Goal: Task Accomplishment & Management: Manage account settings

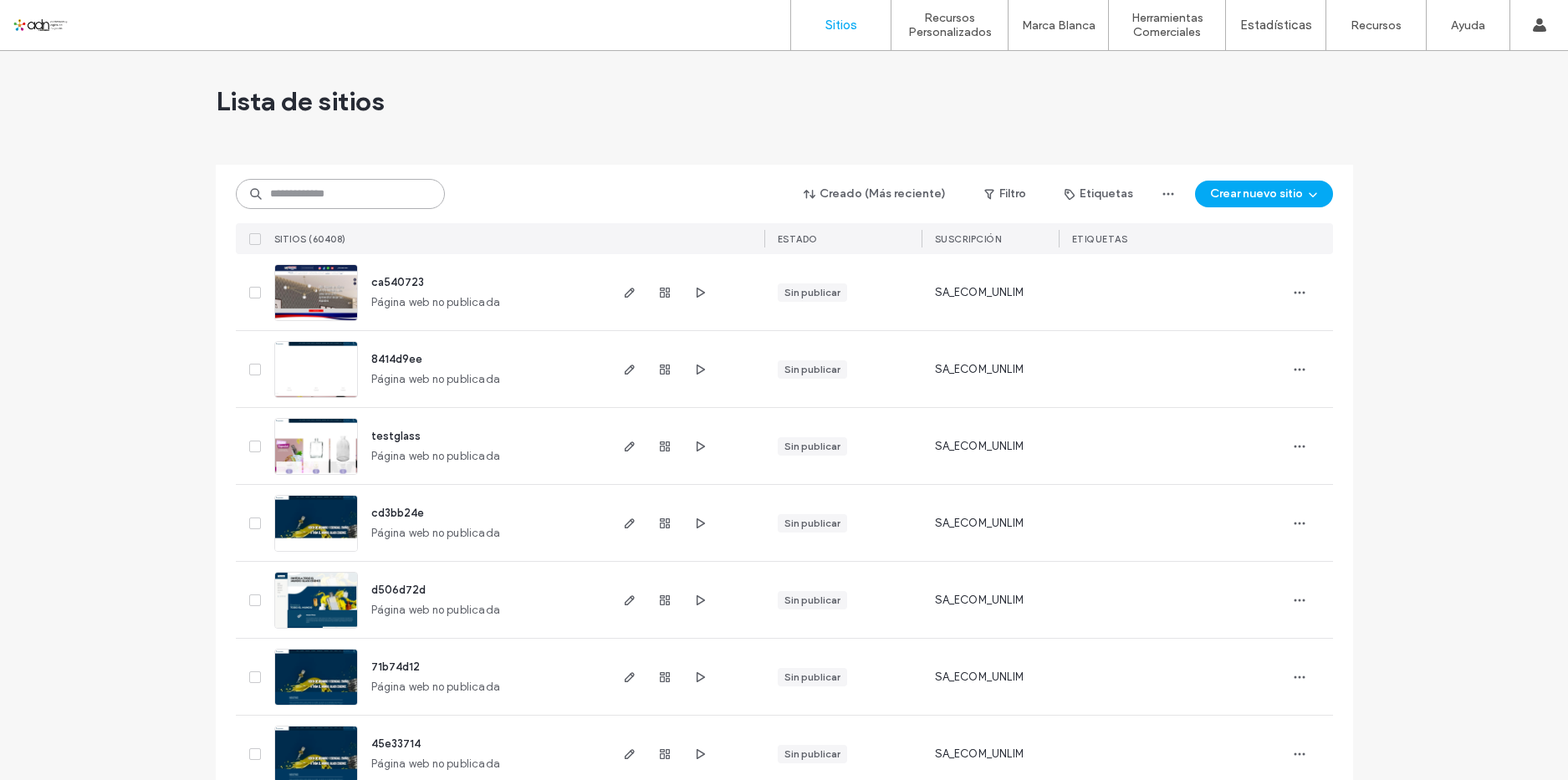
click at [310, 195] on input at bounding box center [341, 194] width 209 height 30
paste input "*********"
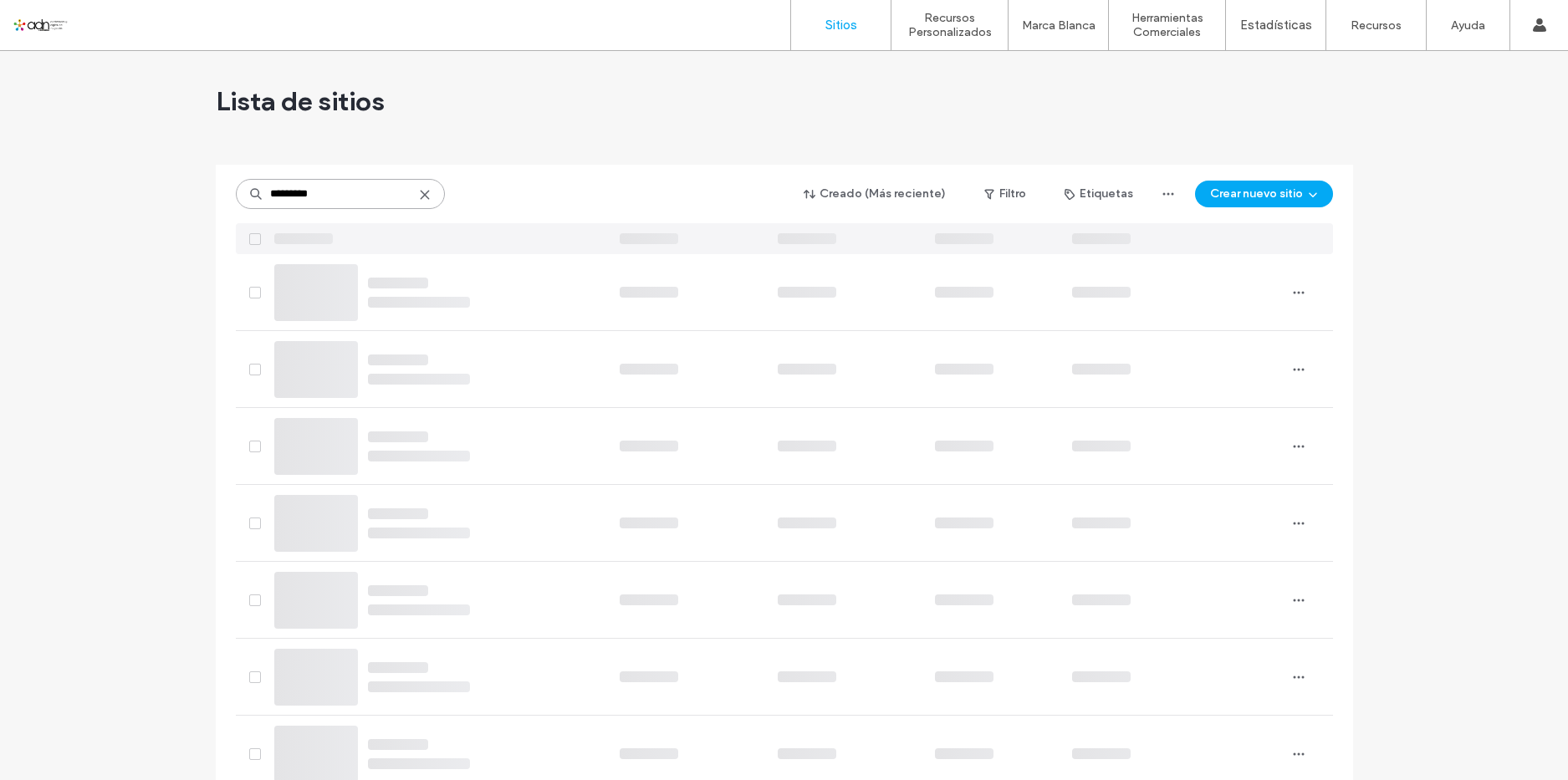
type input "*********"
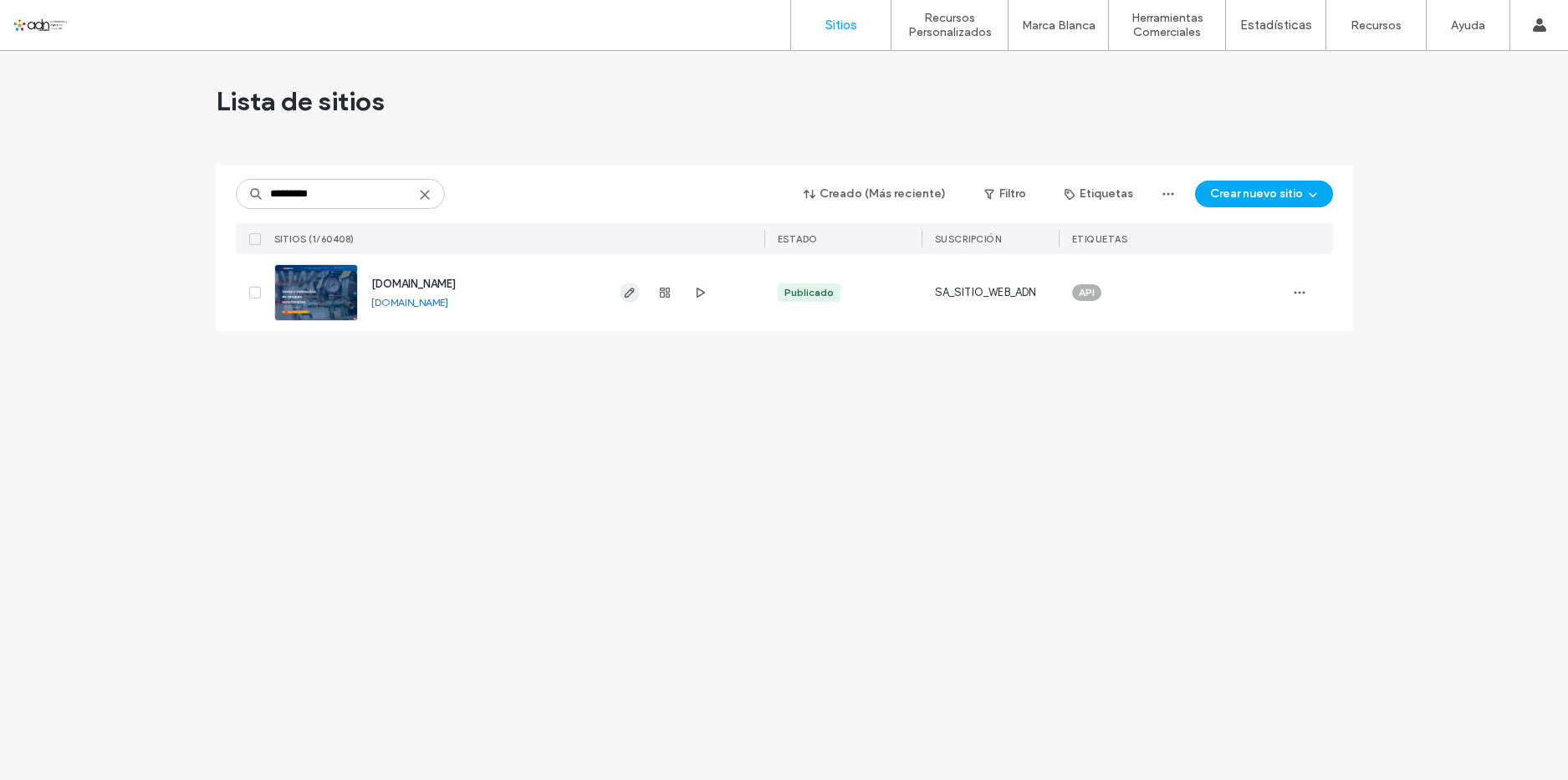
click at [630, 291] on icon "button" at bounding box center [629, 292] width 14 height 14
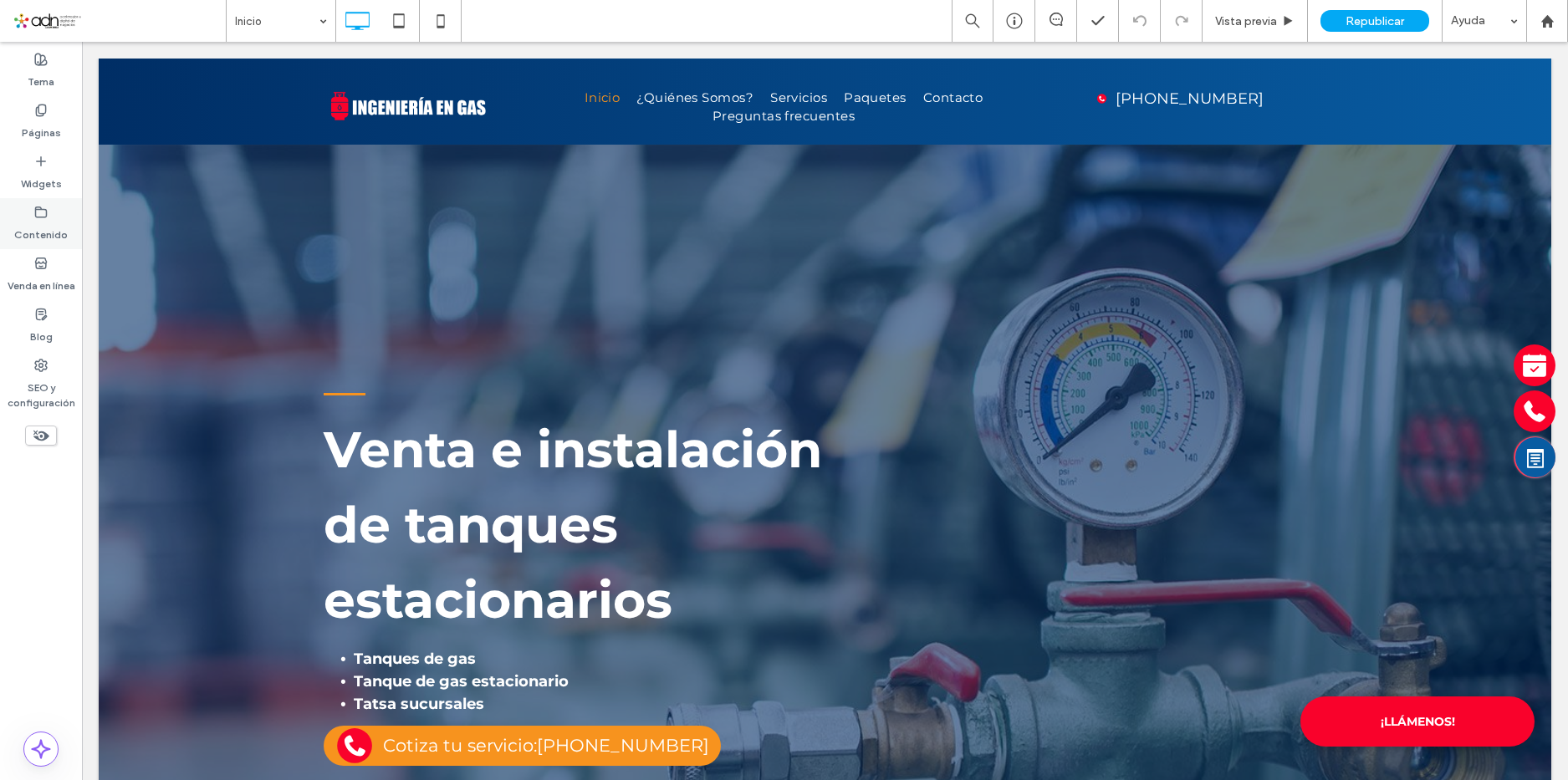
click at [57, 235] on label "Contenido" at bounding box center [41, 231] width 53 height 23
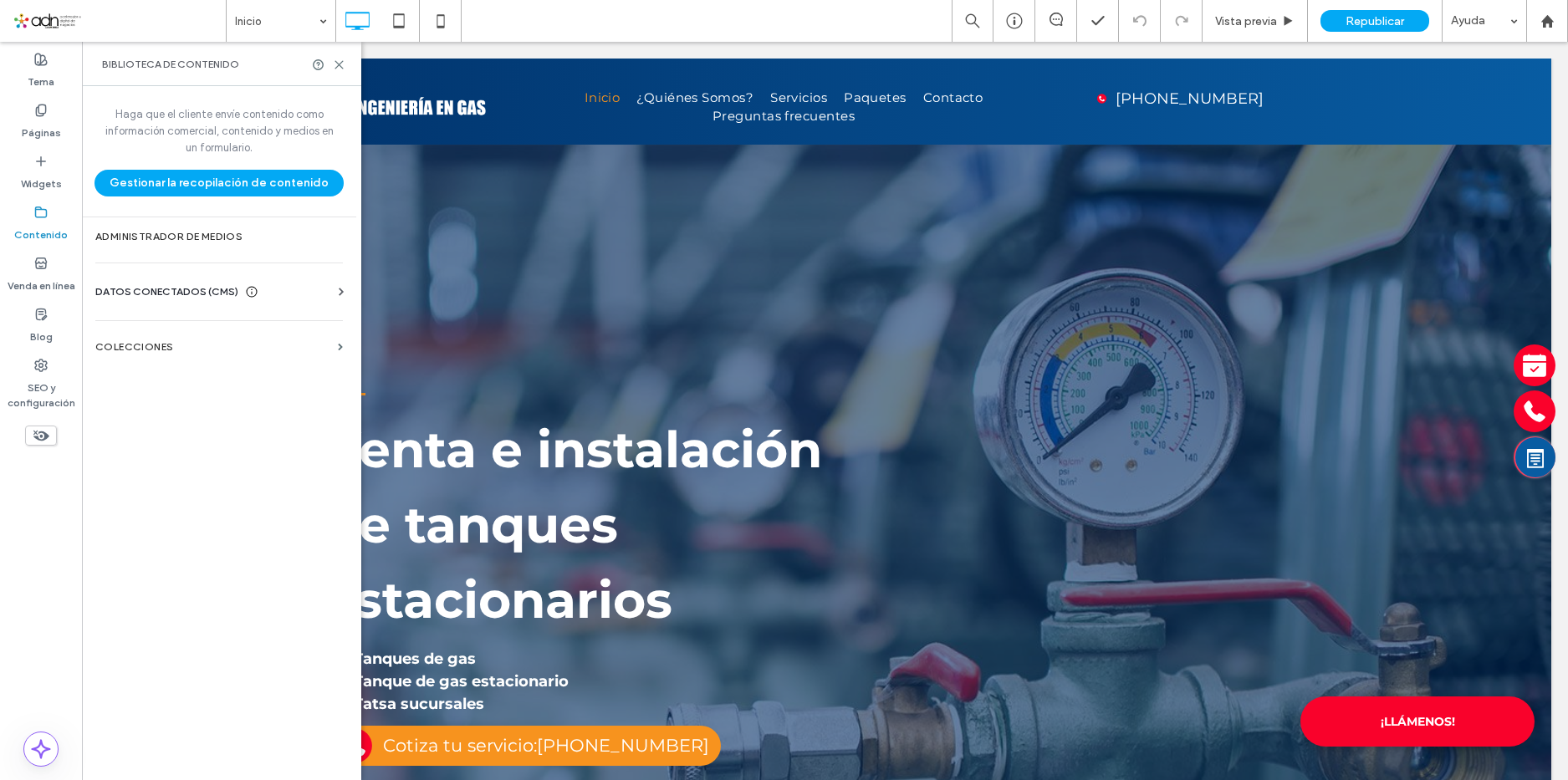
click at [183, 294] on span "DATOS CONECTADOS (CMS)" at bounding box center [167, 292] width 143 height 17
click at [207, 332] on label "Información del negocio" at bounding box center [223, 332] width 227 height 12
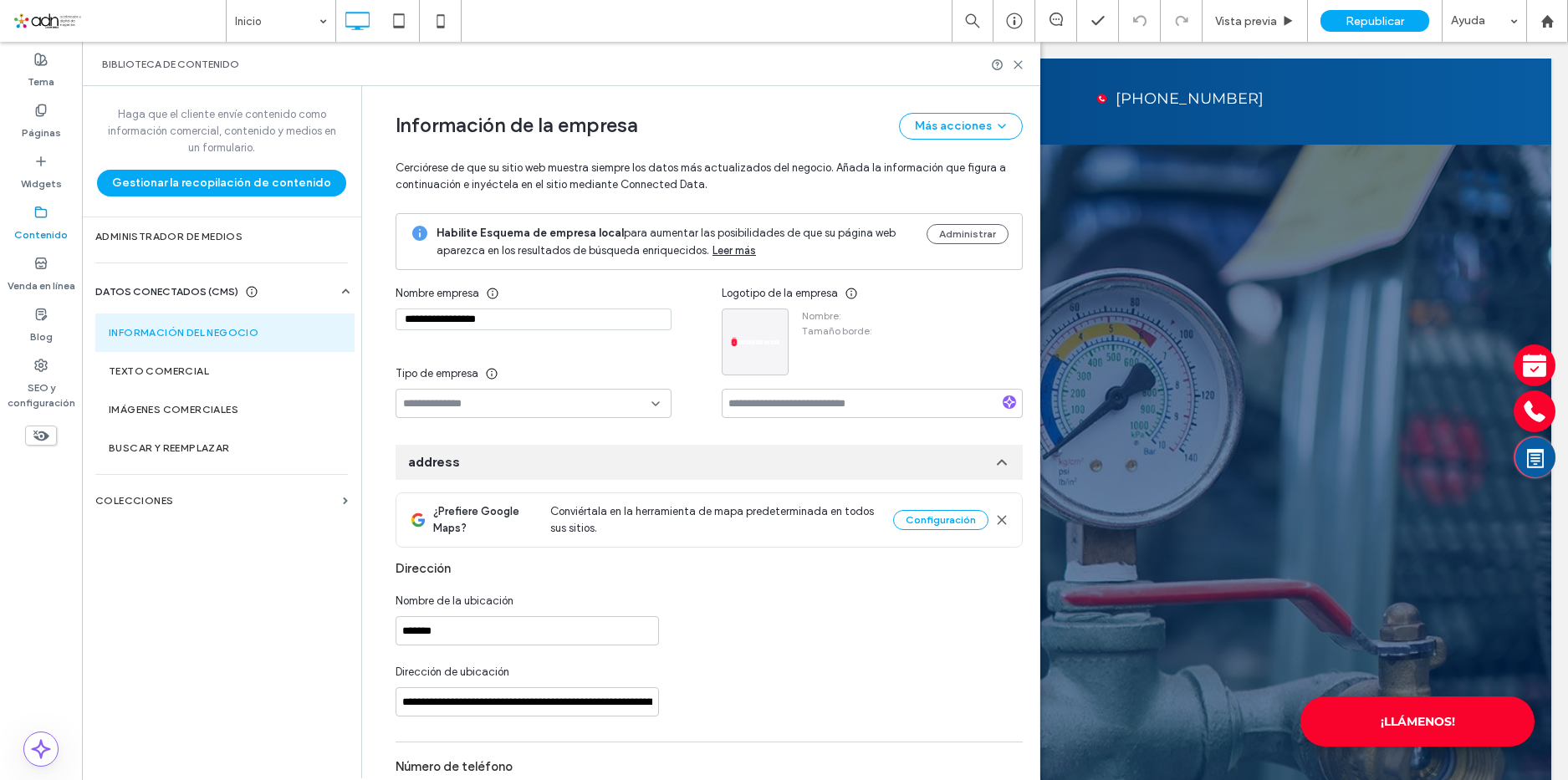
type input "**********"
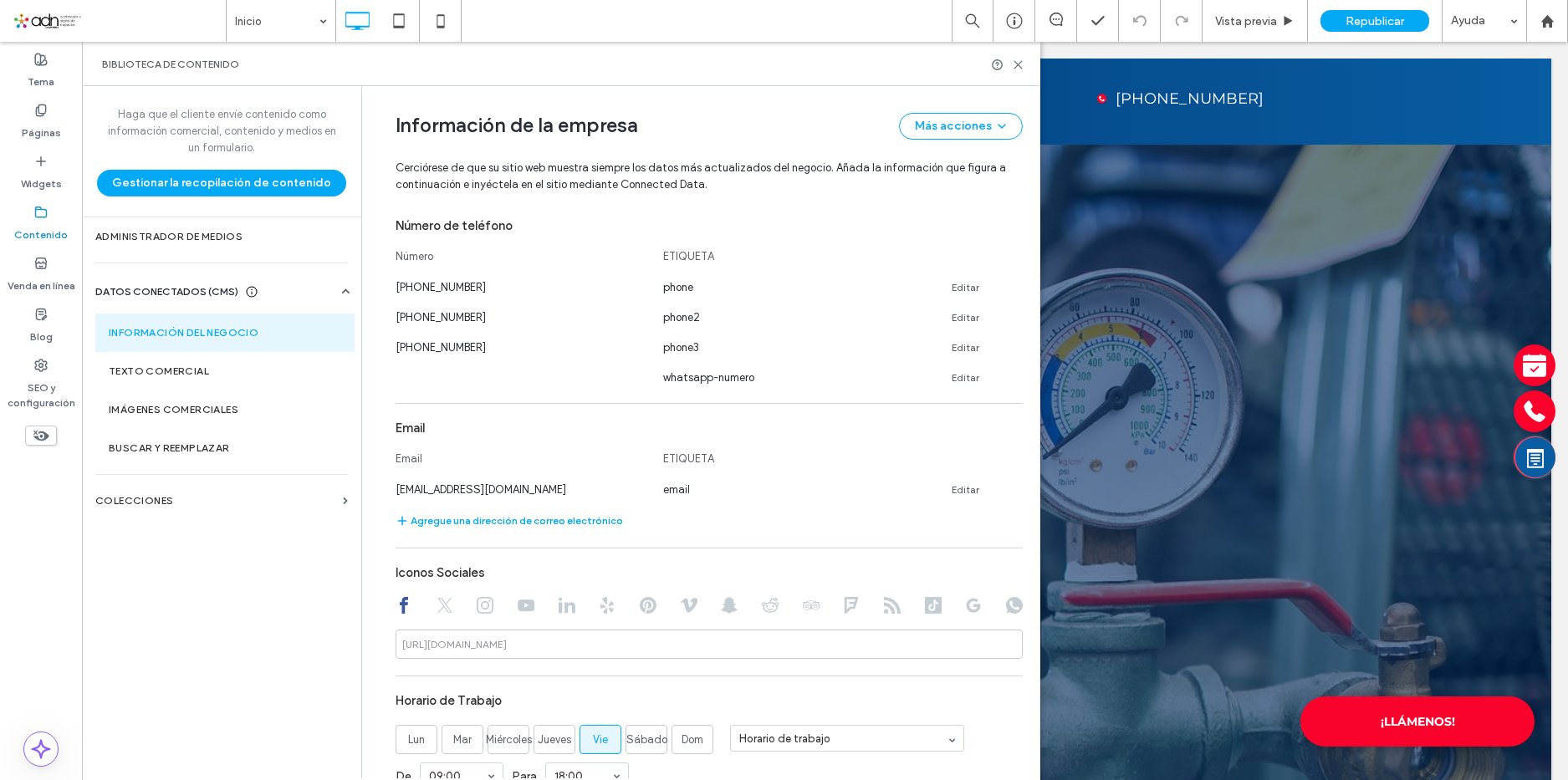
scroll to position [510, 0]
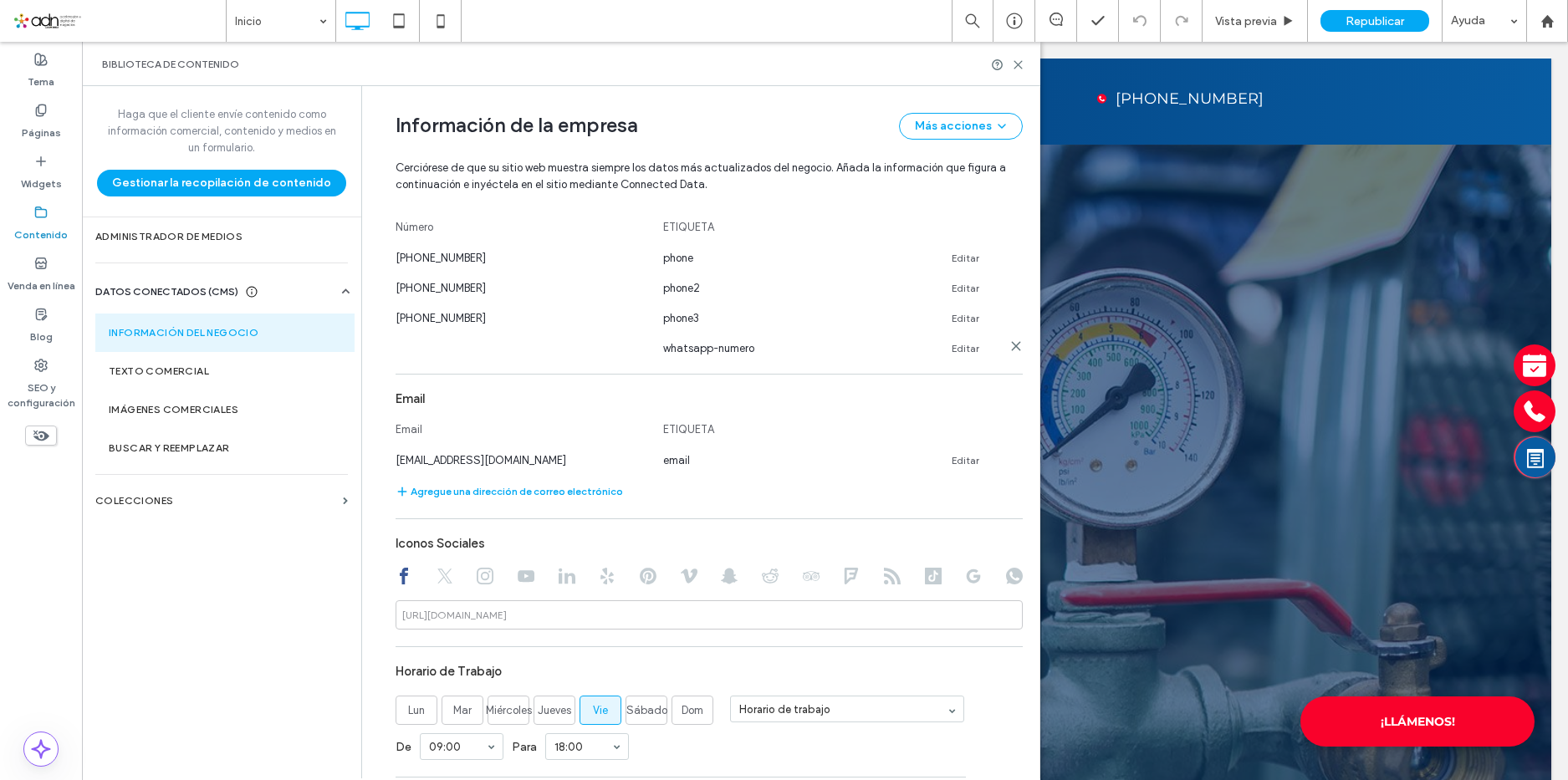
click at [953, 355] on link "Editar" at bounding box center [965, 349] width 28 height 14
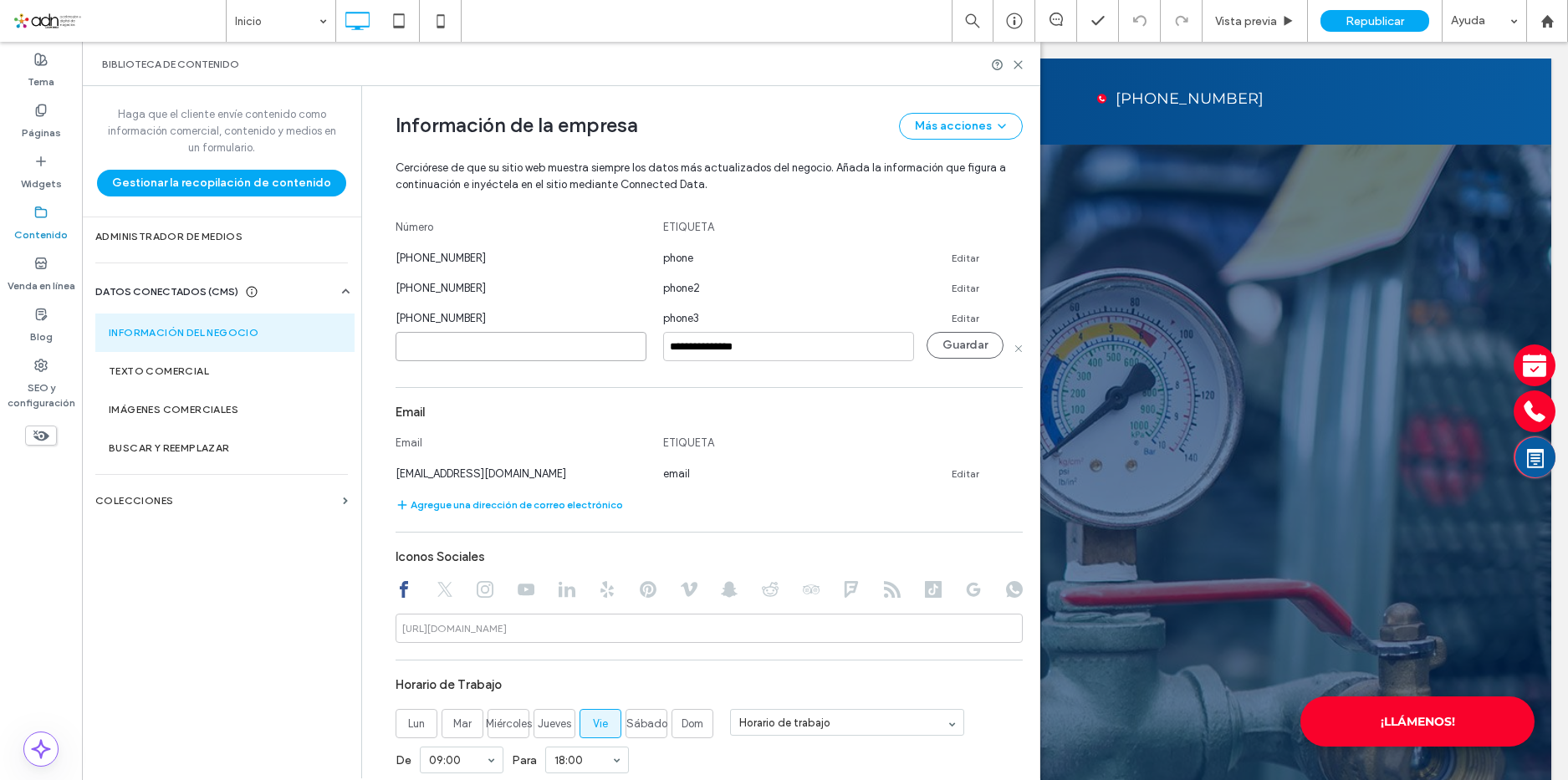
click at [428, 355] on input at bounding box center [521, 346] width 251 height 29
paste input "**********"
type input "**********"
click at [975, 352] on button "Guardar" at bounding box center [964, 345] width 77 height 27
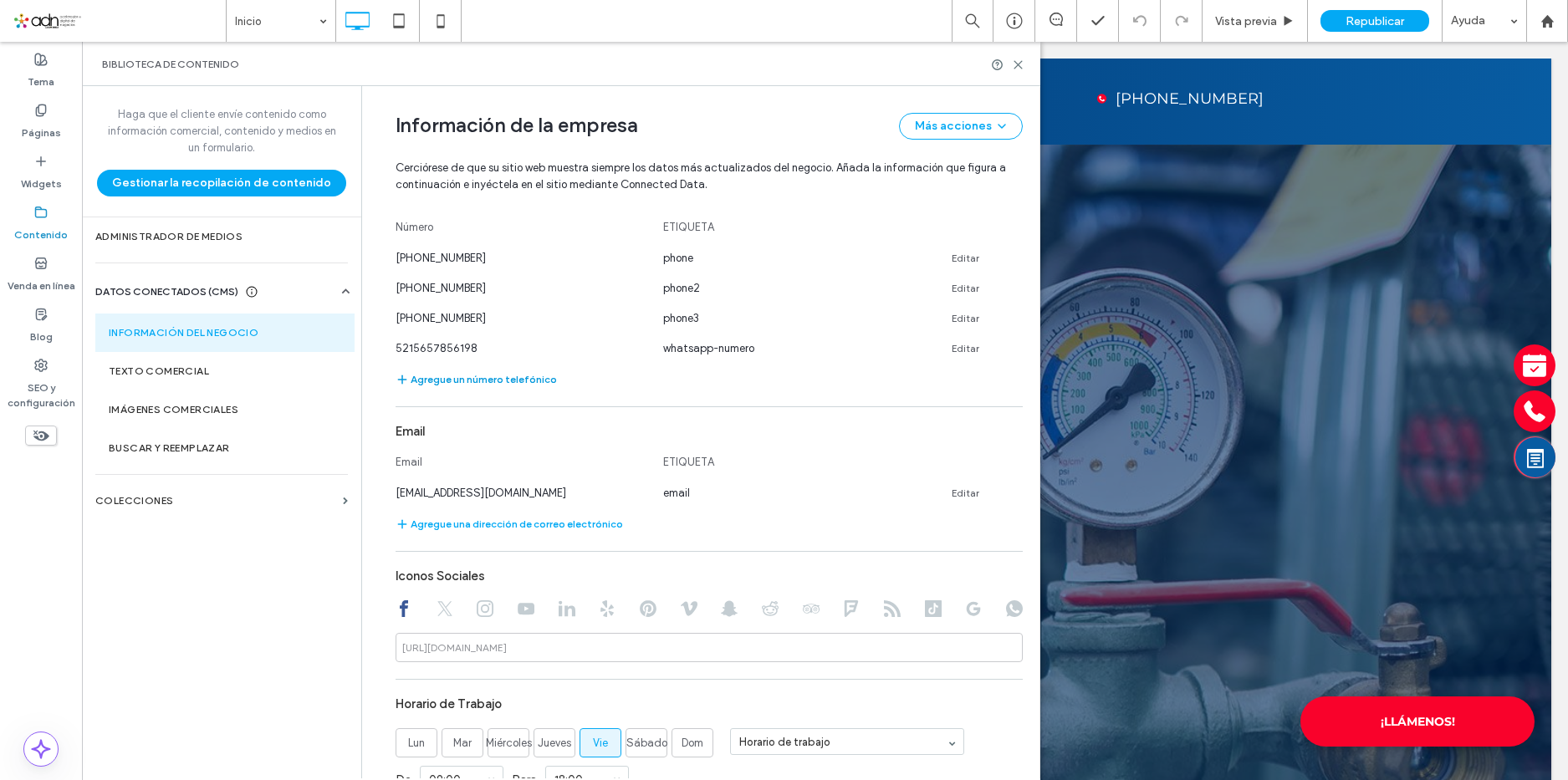
click at [491, 389] on button "Agregue un número telefónico" at bounding box center [476, 379] width 161 height 20
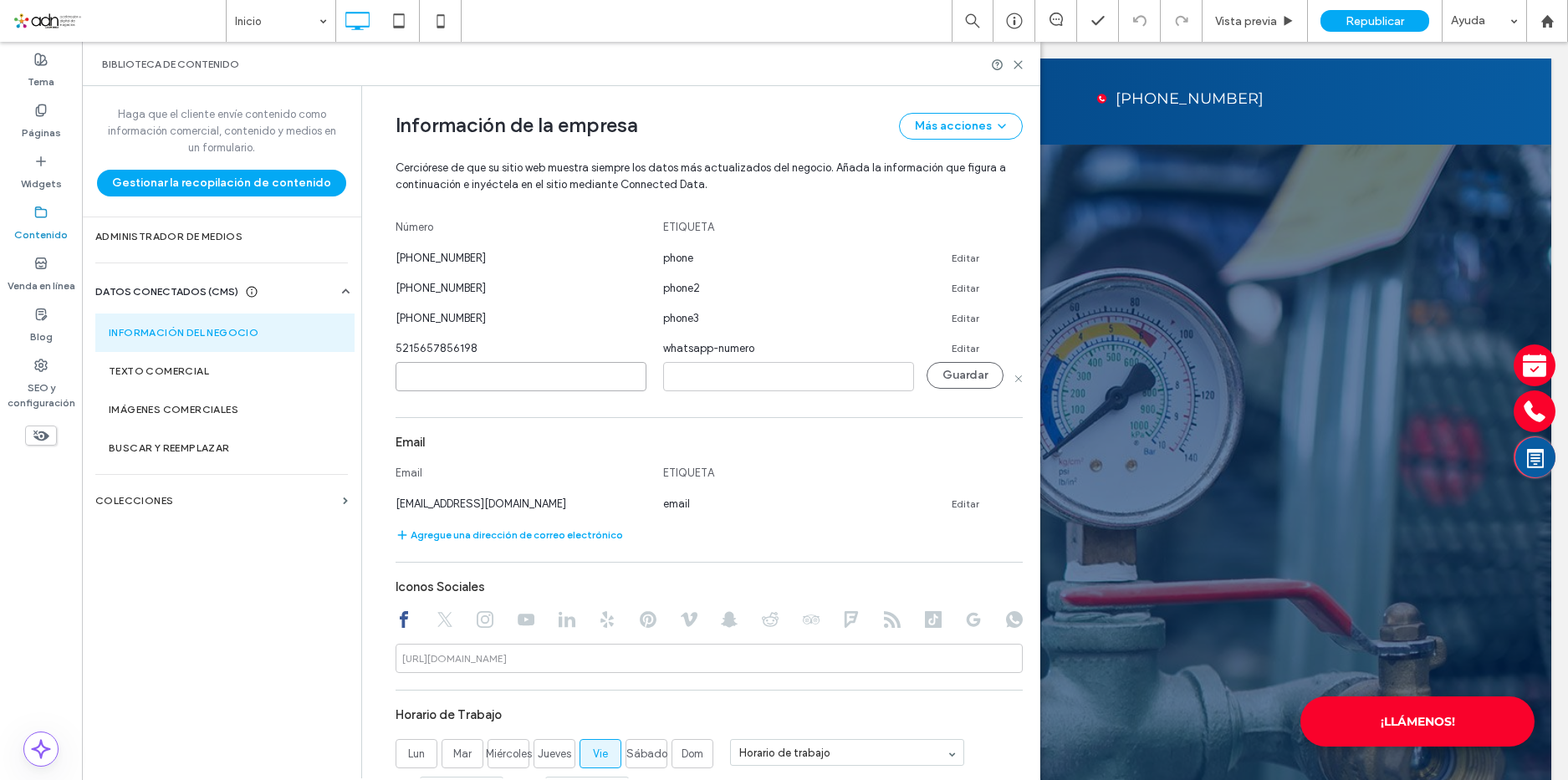
paste input "**********"
type input "**********"
click at [743, 391] on input at bounding box center [789, 376] width 251 height 29
click at [673, 324] on span "phone3" at bounding box center [681, 318] width 36 height 13
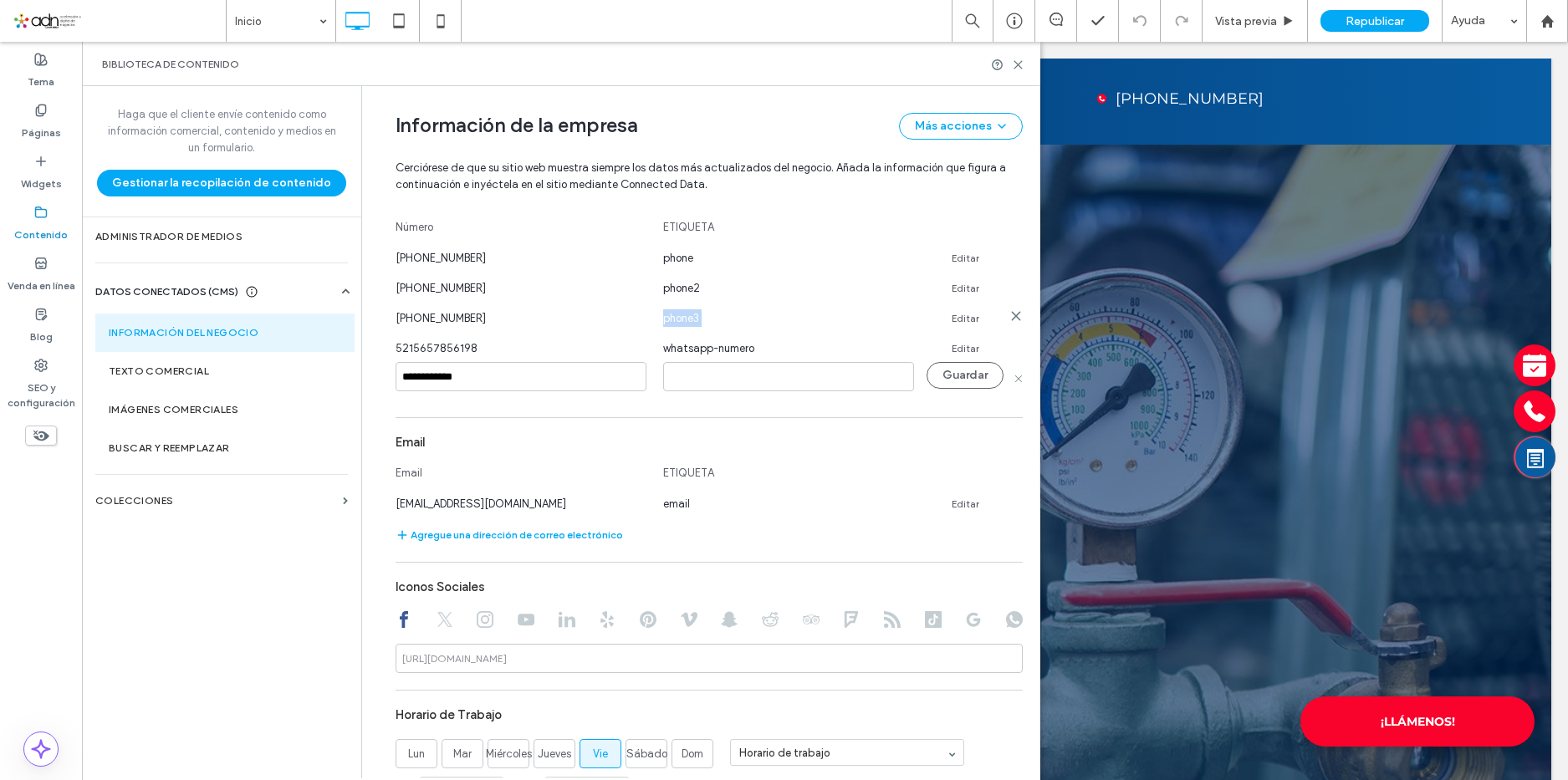
click at [673, 324] on span "phone3" at bounding box center [681, 318] width 36 height 13
copy span "phone3"
click at [689, 391] on input at bounding box center [789, 376] width 251 height 29
paste input "******"
type input "******"
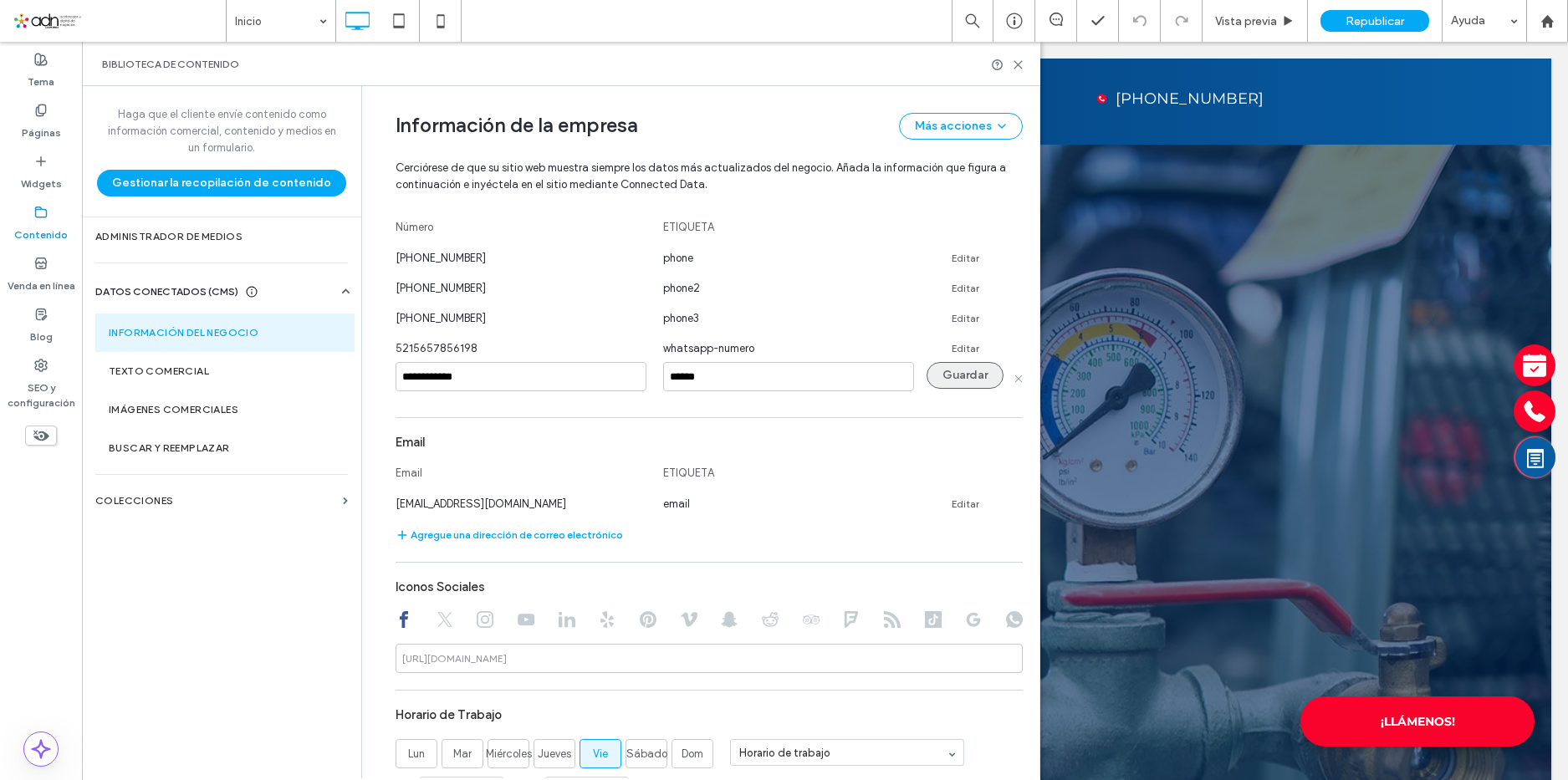
click at [968, 386] on button "Guardar" at bounding box center [964, 376] width 77 height 27
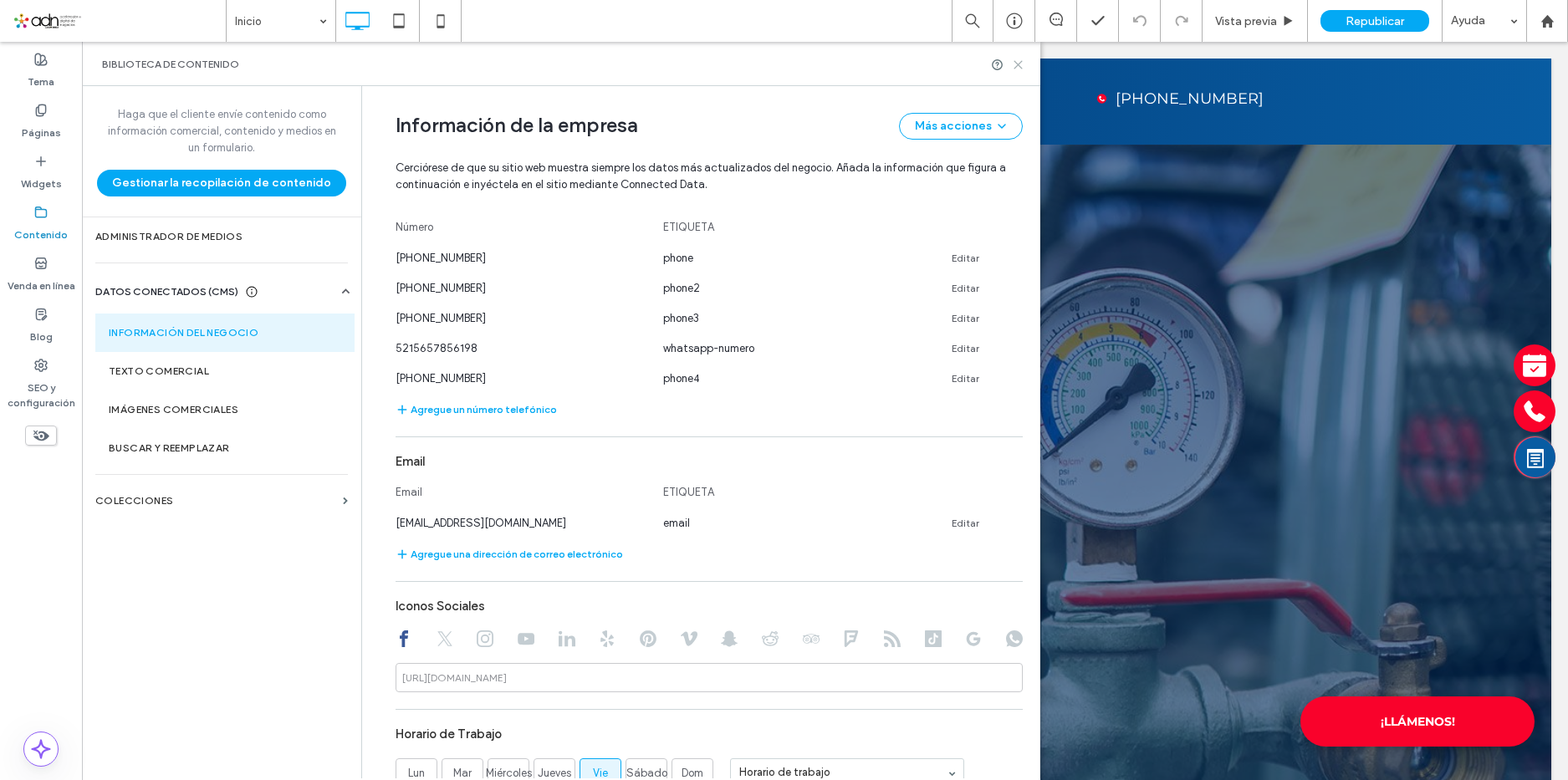
click at [1017, 65] on use at bounding box center [1018, 65] width 7 height 7
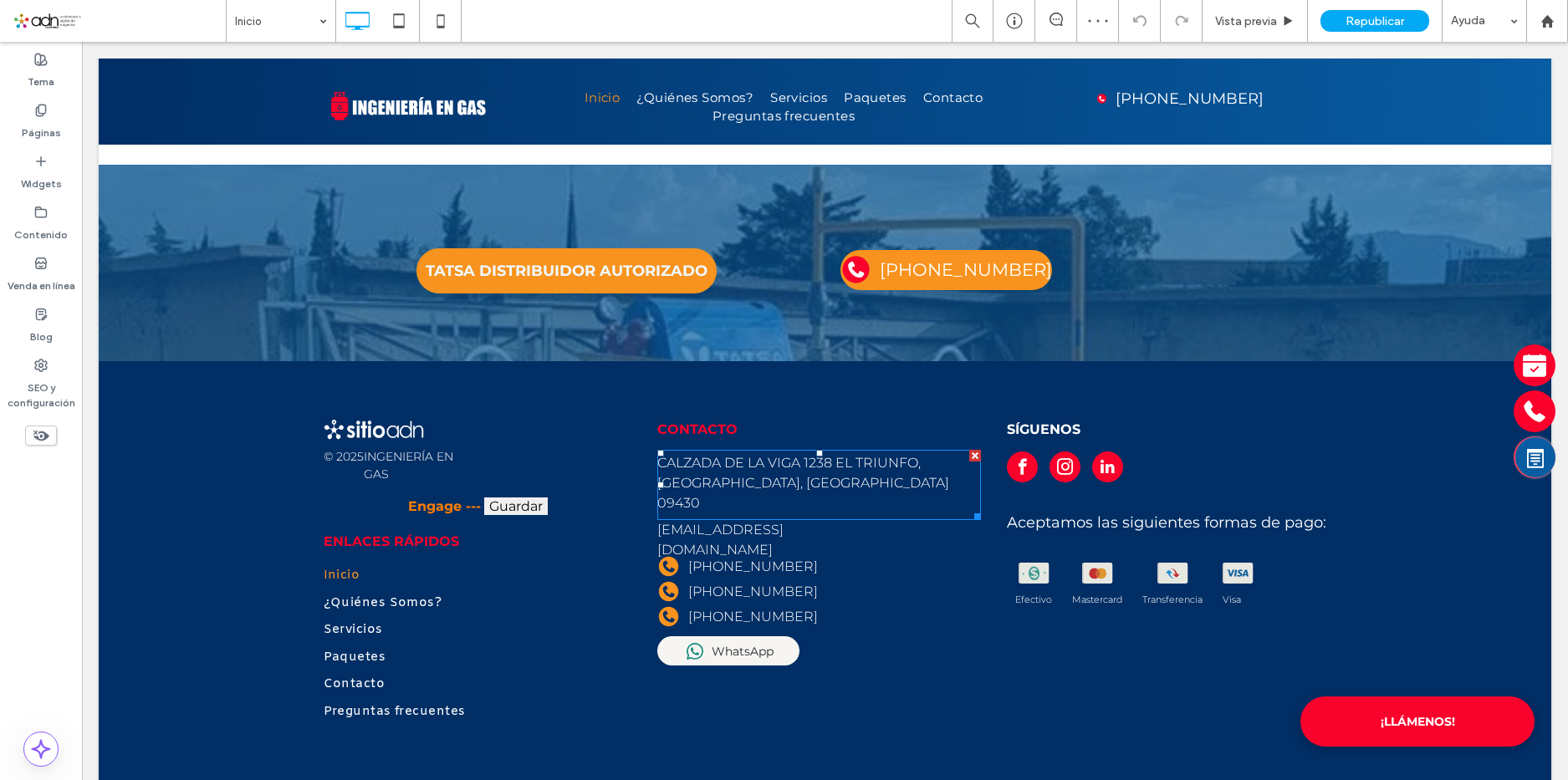
scroll to position [0, 0]
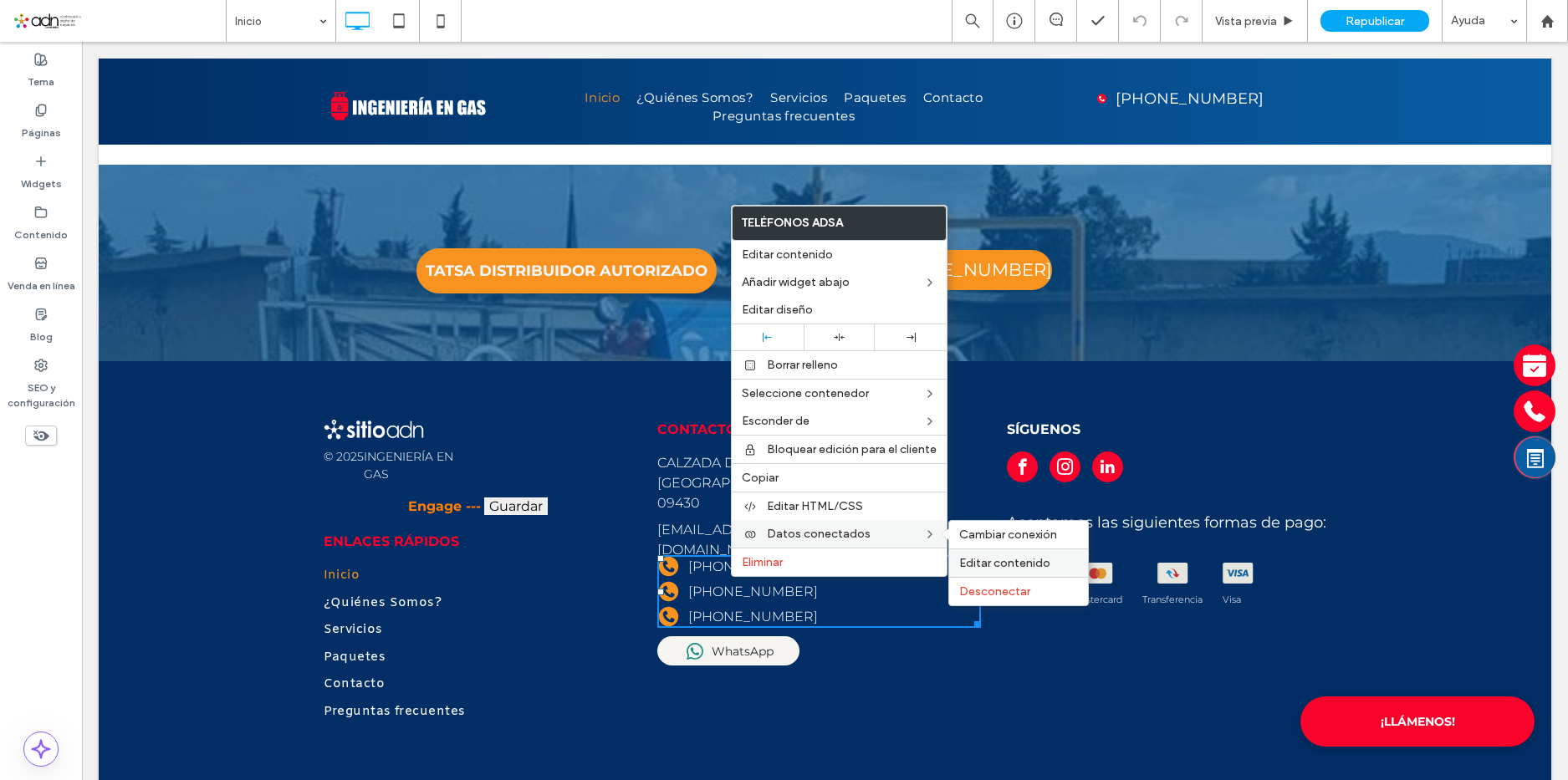
click at [1001, 562] on span "Editar contenido" at bounding box center [1004, 563] width 91 height 14
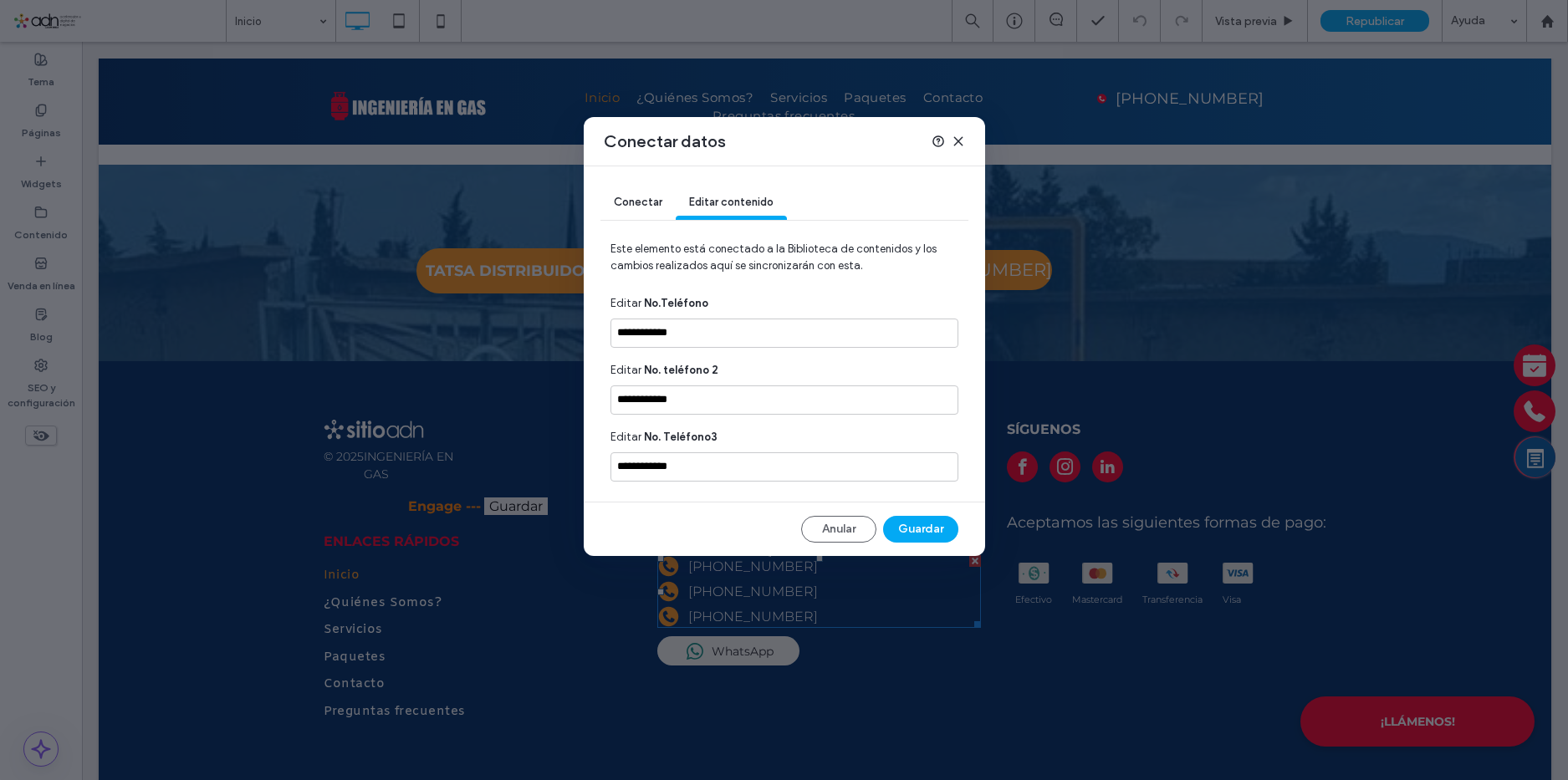
click at [638, 195] on div "Conectar" at bounding box center [638, 203] width 76 height 33
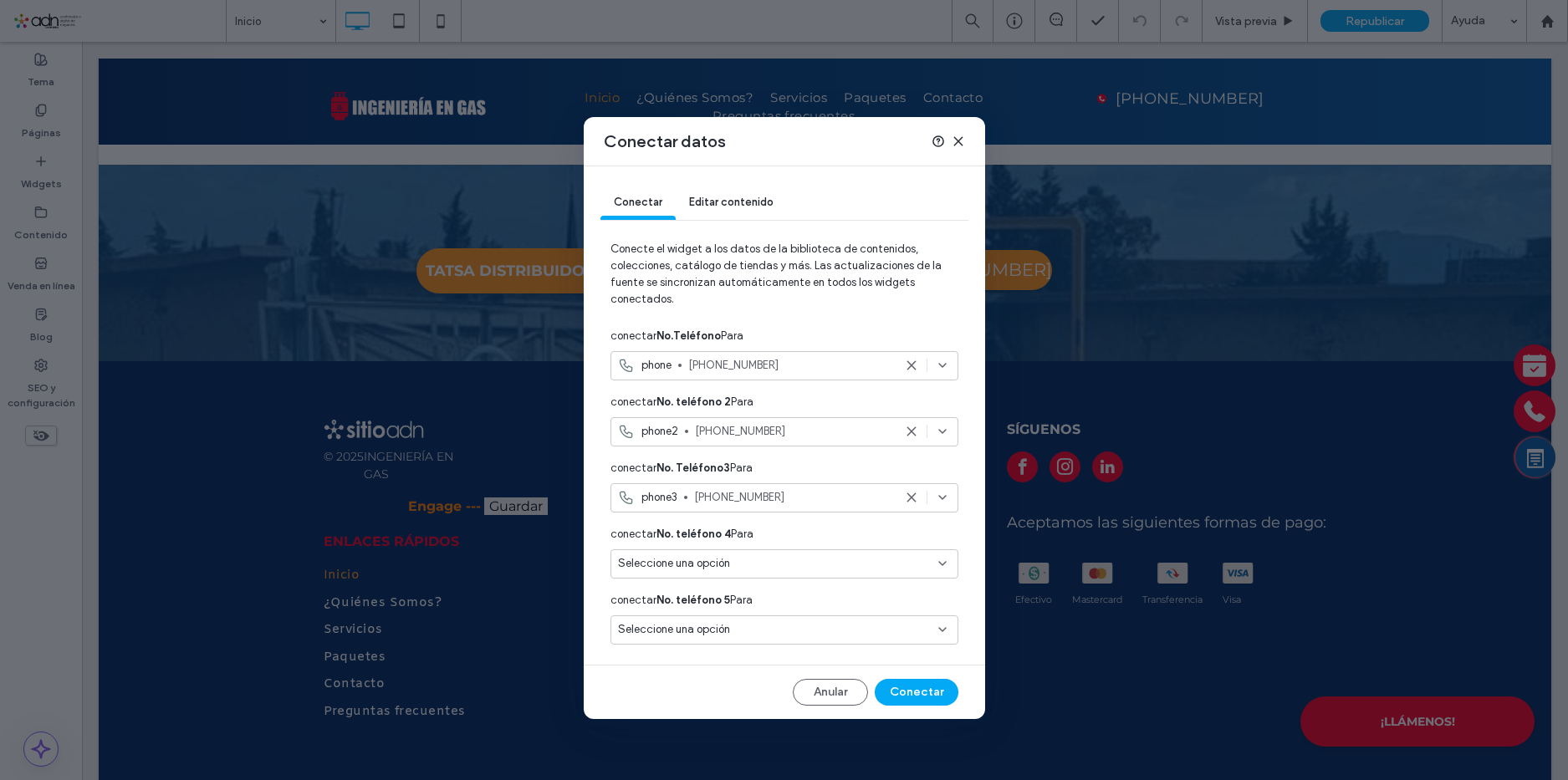
click at [772, 567] on div "Seleccione una opción" at bounding box center [774, 563] width 313 height 17
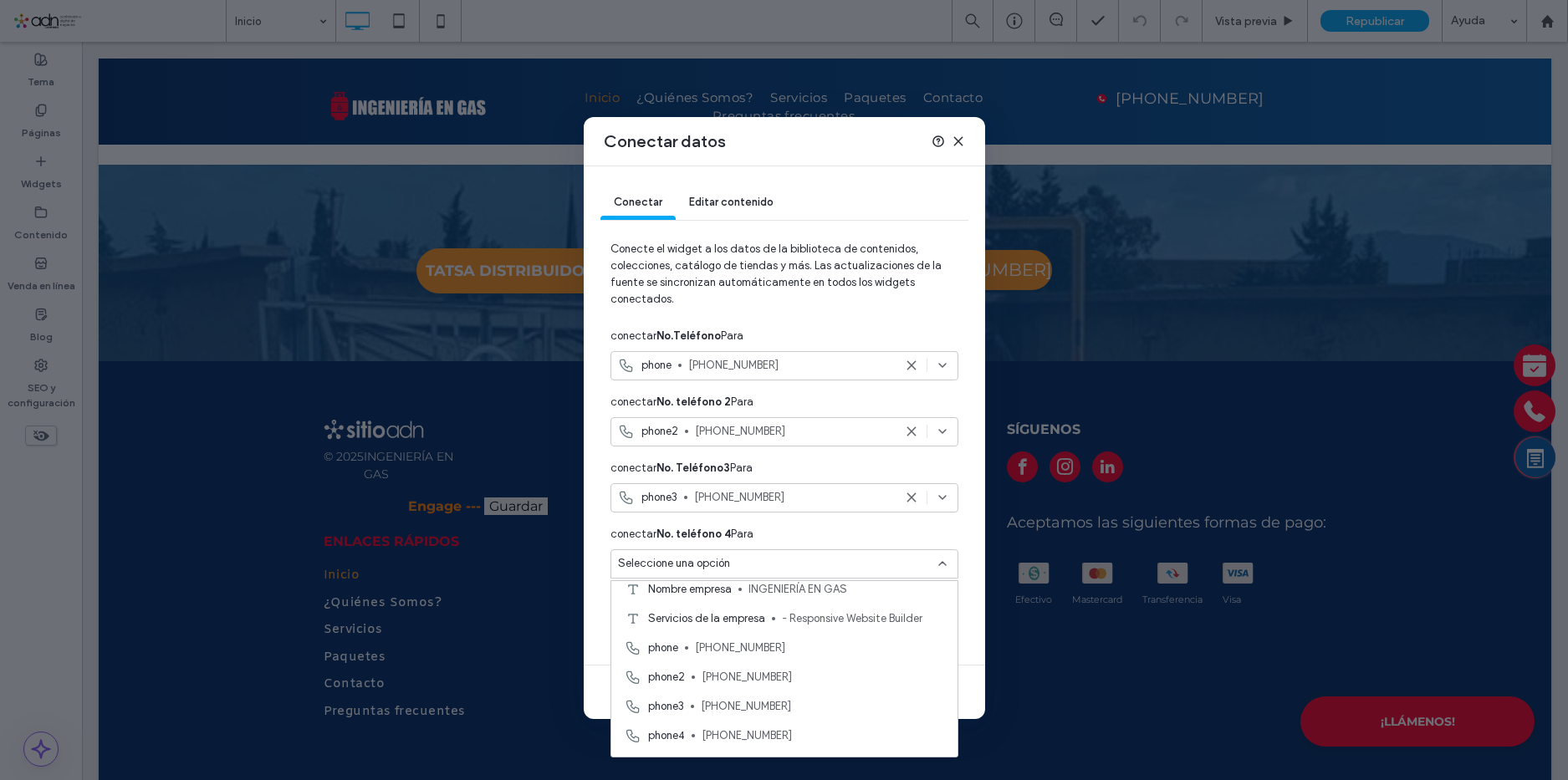
scroll to position [168, 0]
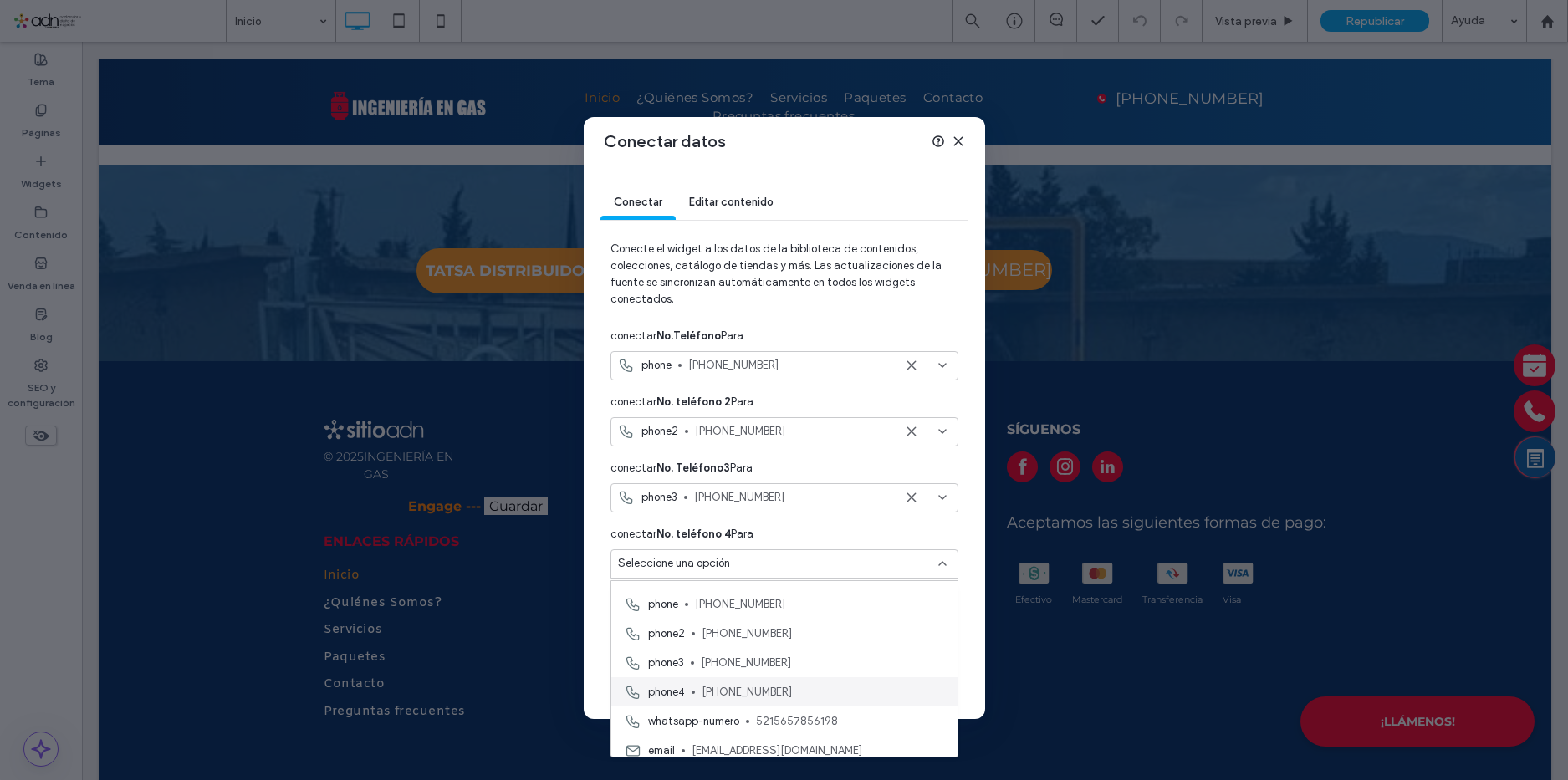
click at [736, 696] on span "56-5785-6198" at bounding box center [823, 692] width 242 height 17
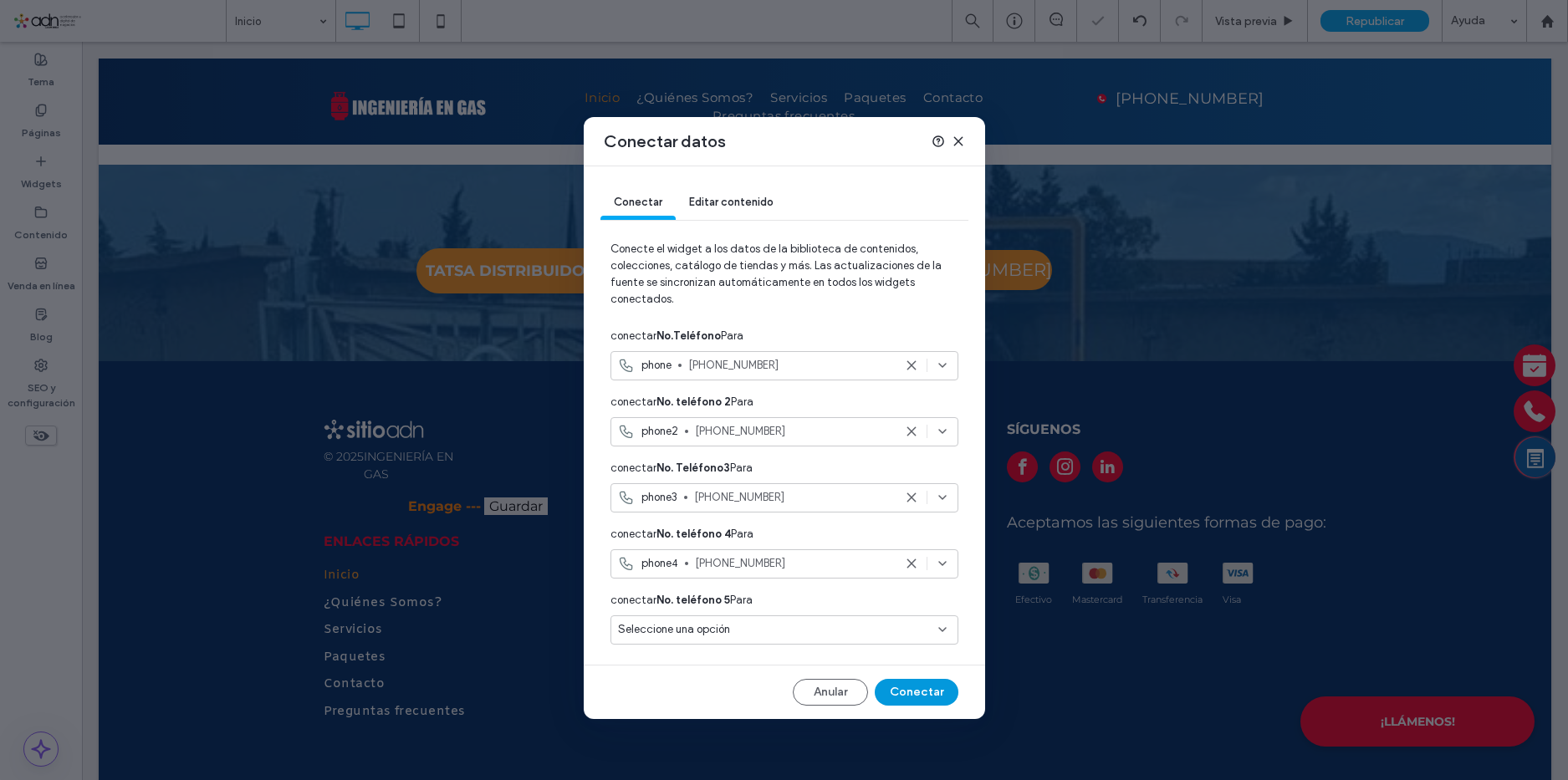
click at [909, 691] on button "Conectar" at bounding box center [916, 693] width 84 height 27
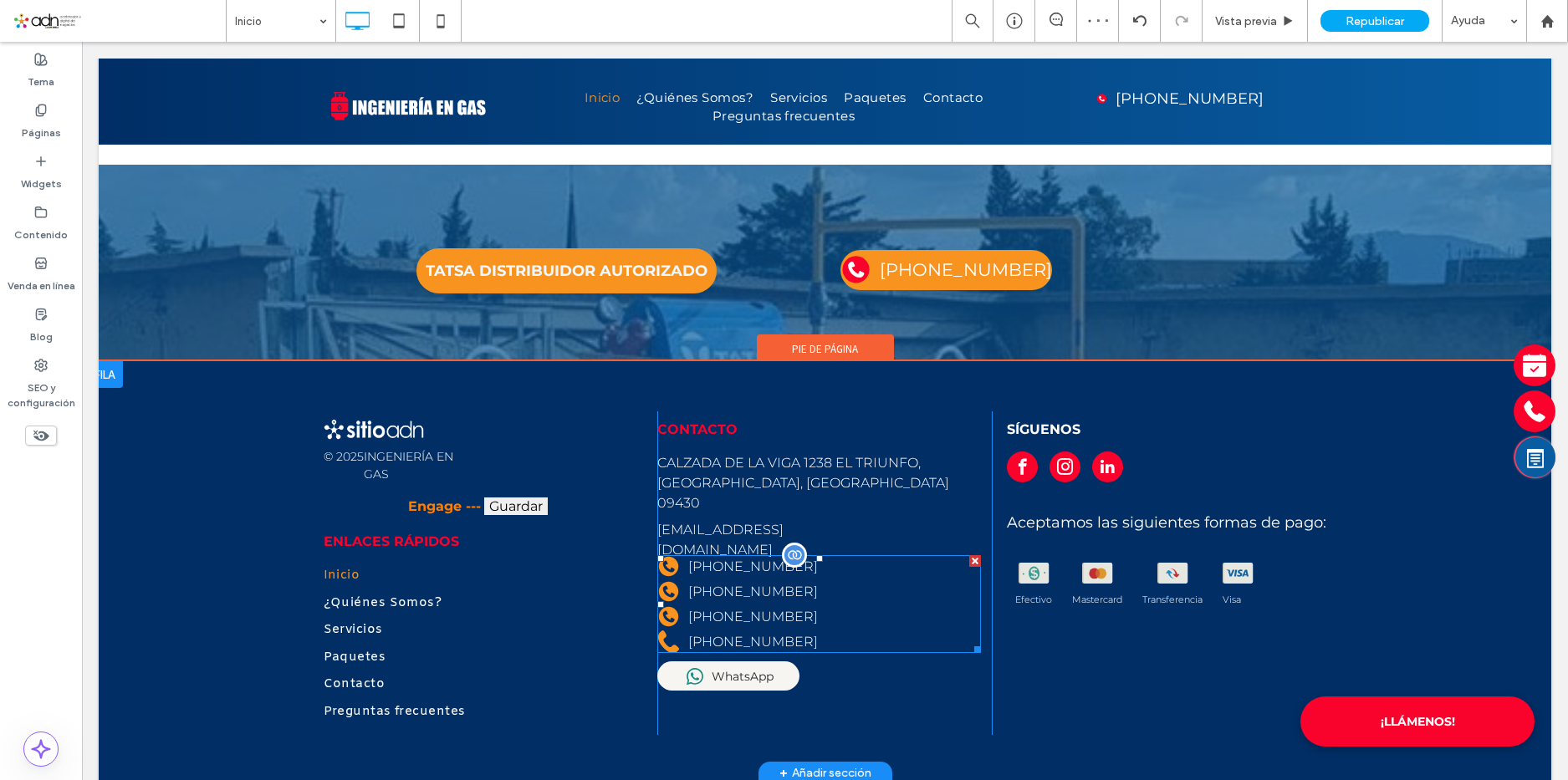
click at [775, 583] on span at bounding box center [818, 603] width 324 height 98
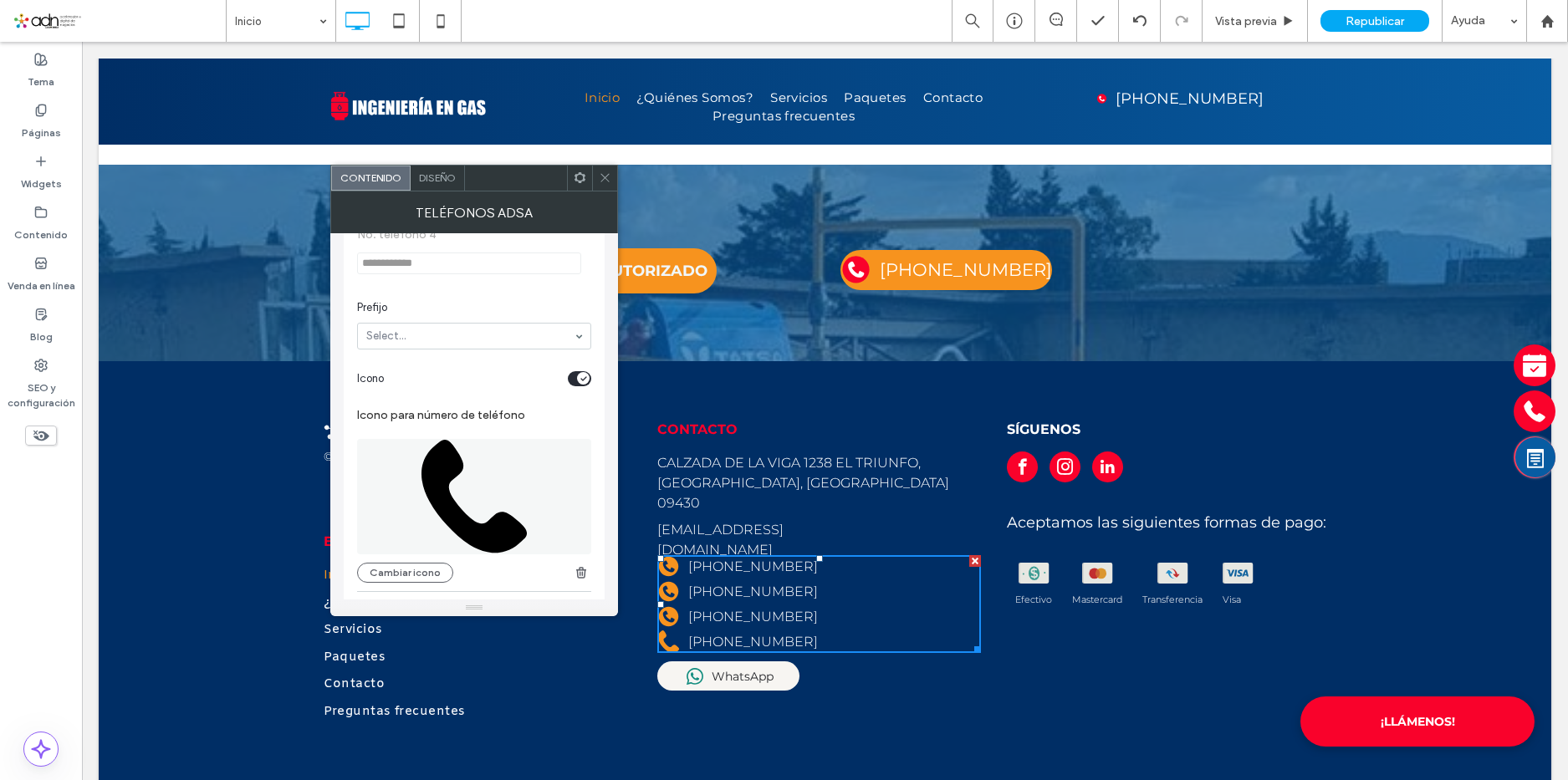
scroll to position [1421, 0]
click at [398, 561] on div "Cambiar icono" at bounding box center [474, 500] width 234 height 152
click at [397, 563] on button "Cambiar icono" at bounding box center [405, 567] width 96 height 20
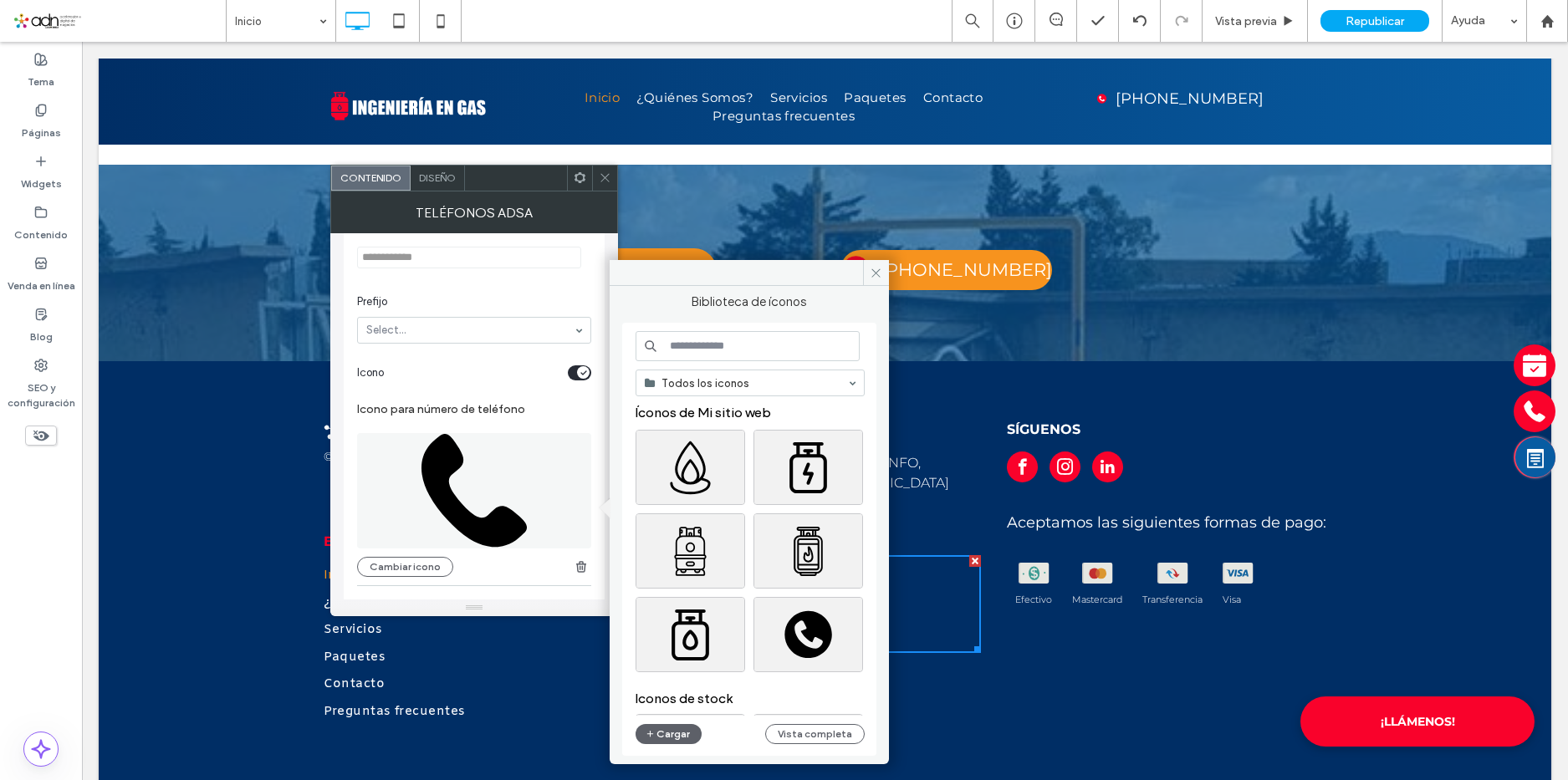
click at [734, 348] on input at bounding box center [747, 345] width 224 height 30
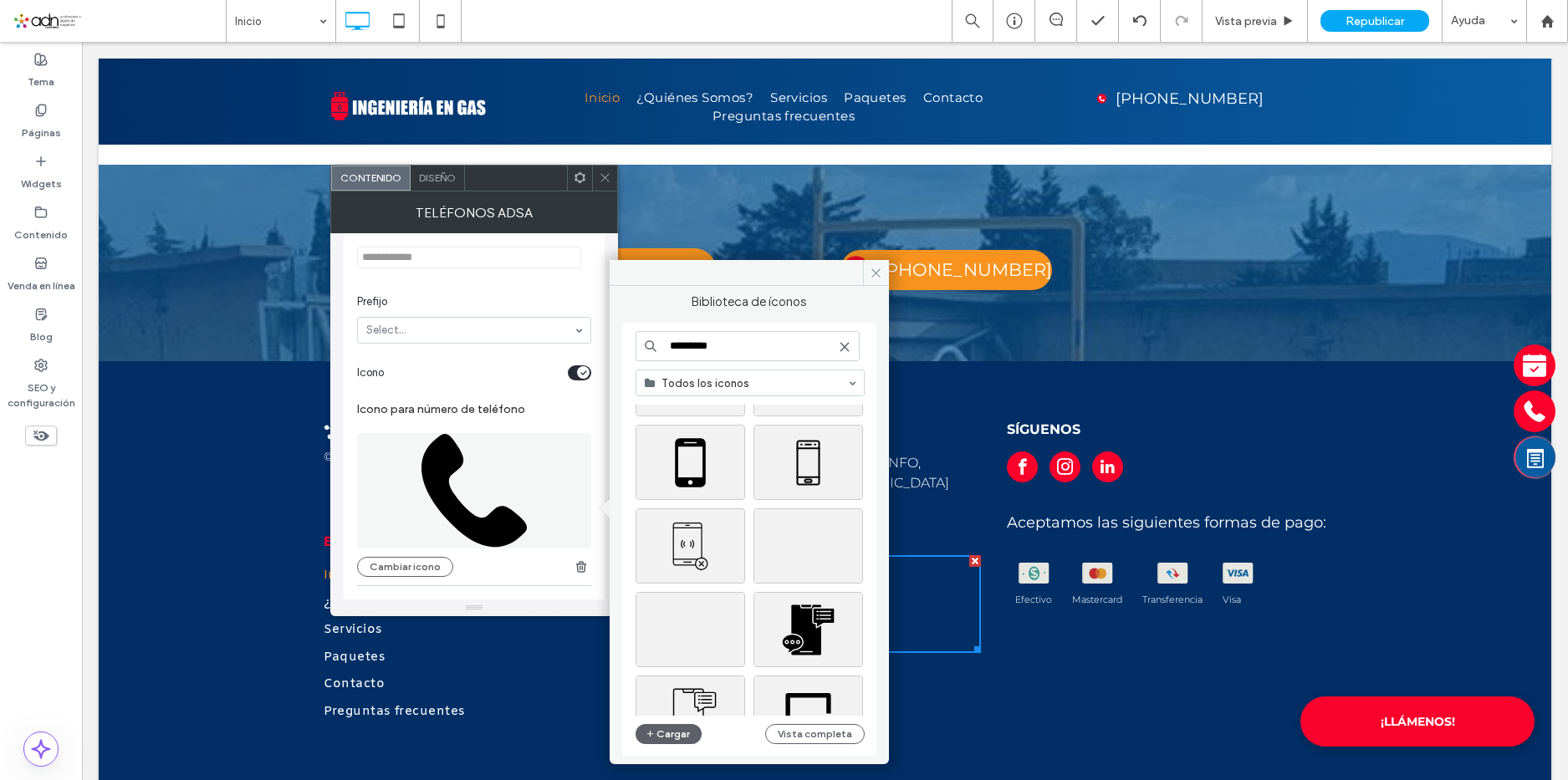
scroll to position [2305, 0]
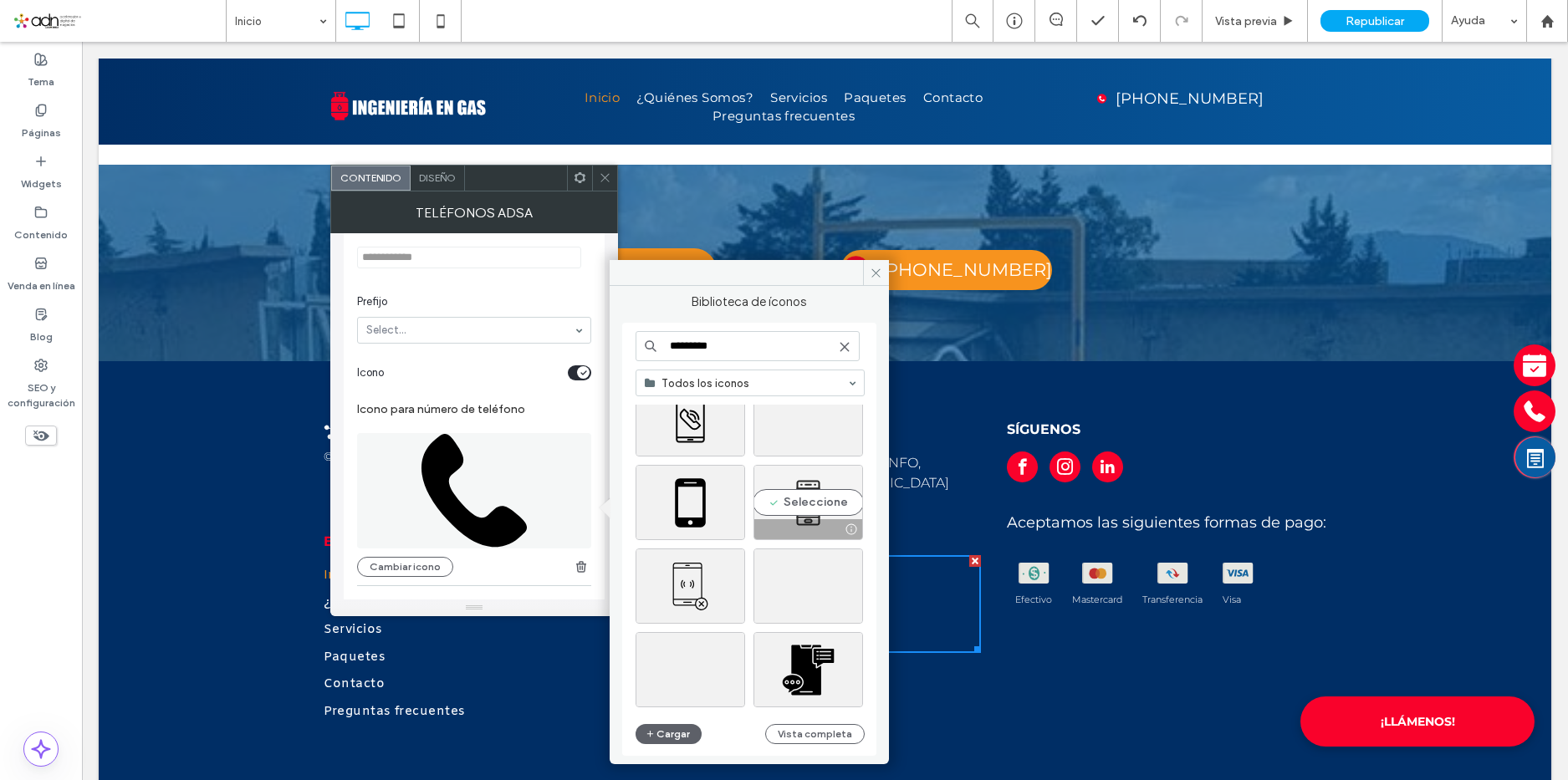
type input "*********"
click at [796, 509] on div "Seleccione" at bounding box center [808, 503] width 110 height 76
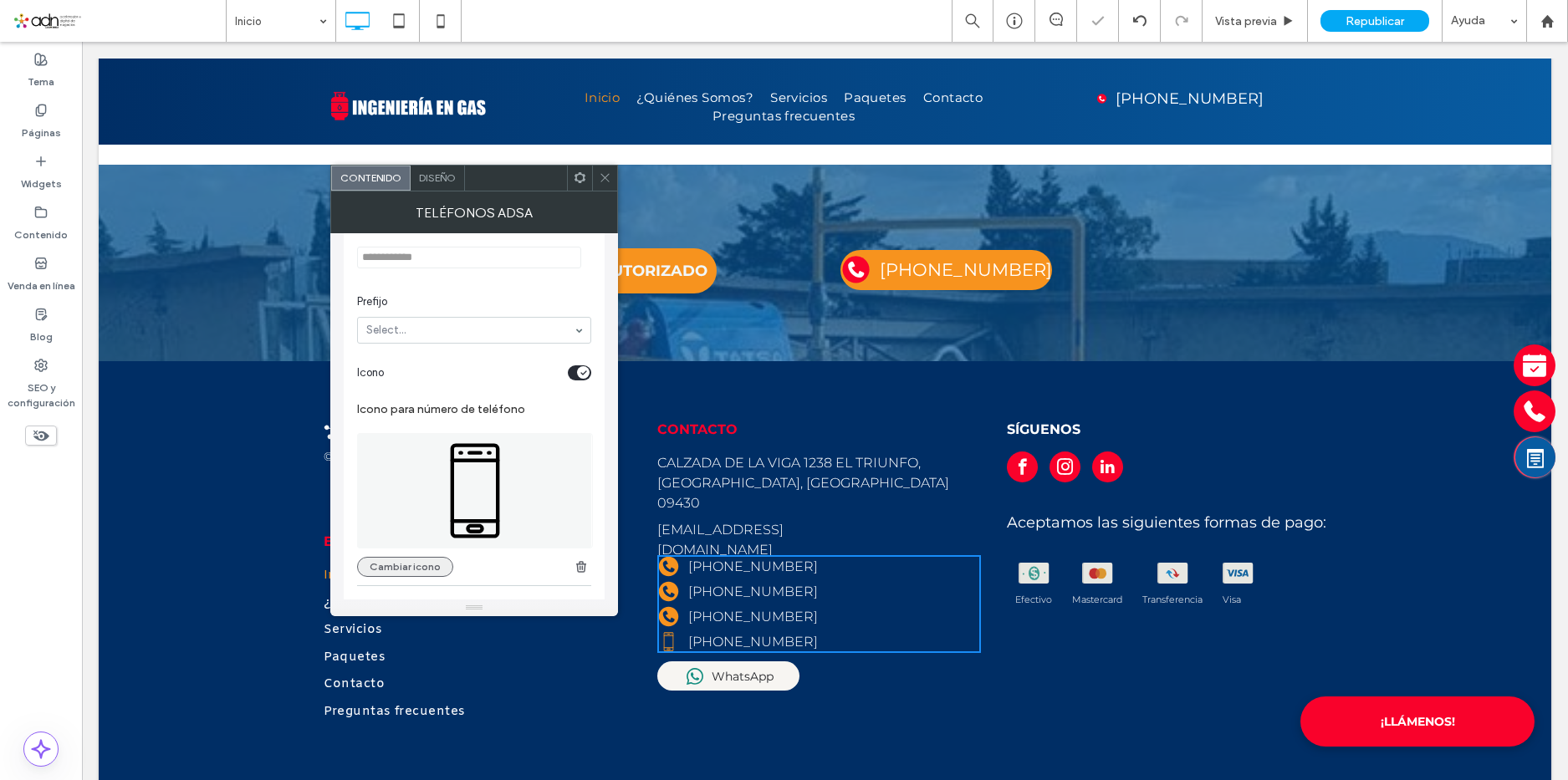
click at [372, 567] on button "Cambiar icono" at bounding box center [405, 567] width 96 height 20
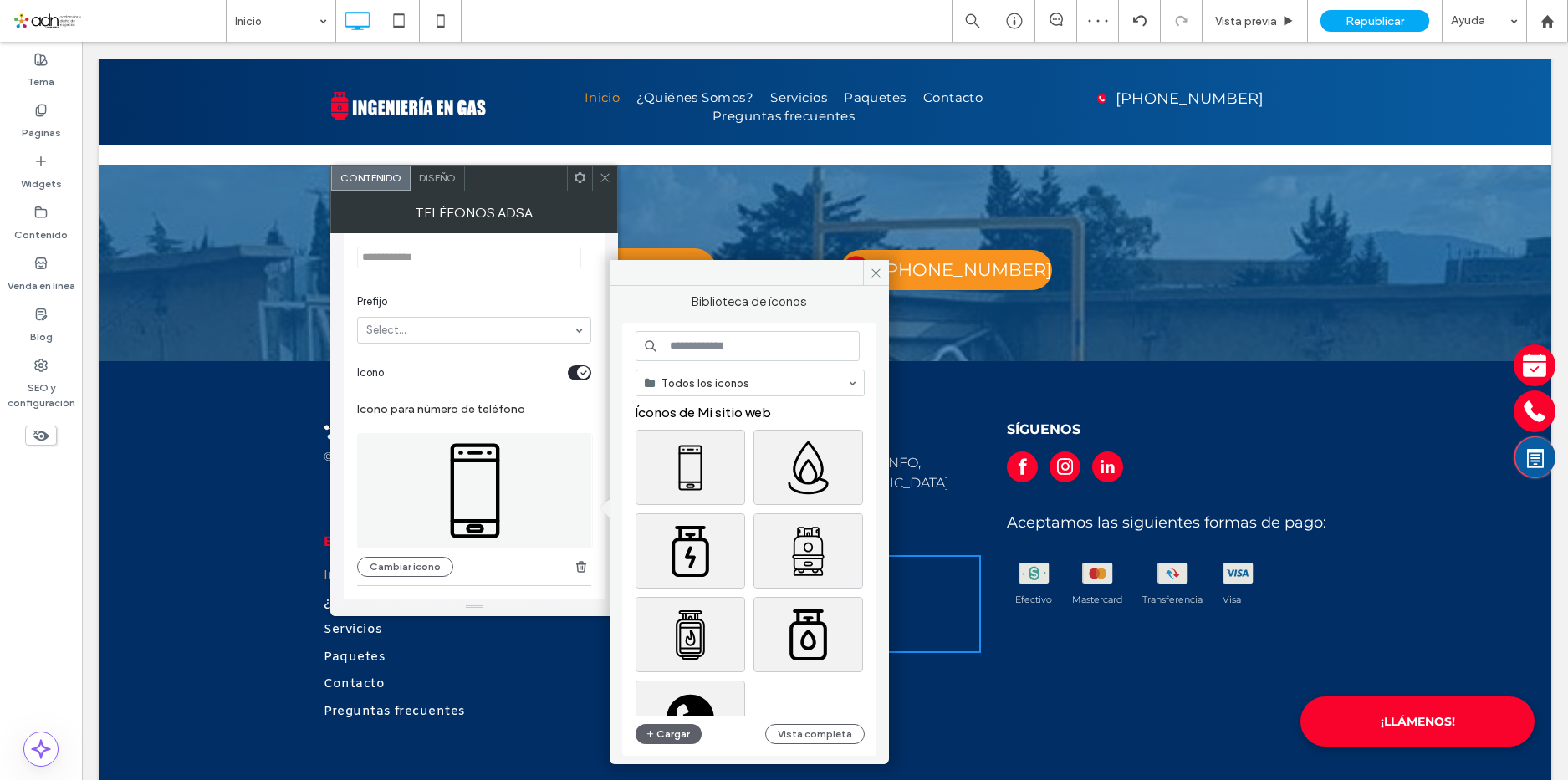
click at [765, 342] on input at bounding box center [747, 345] width 224 height 30
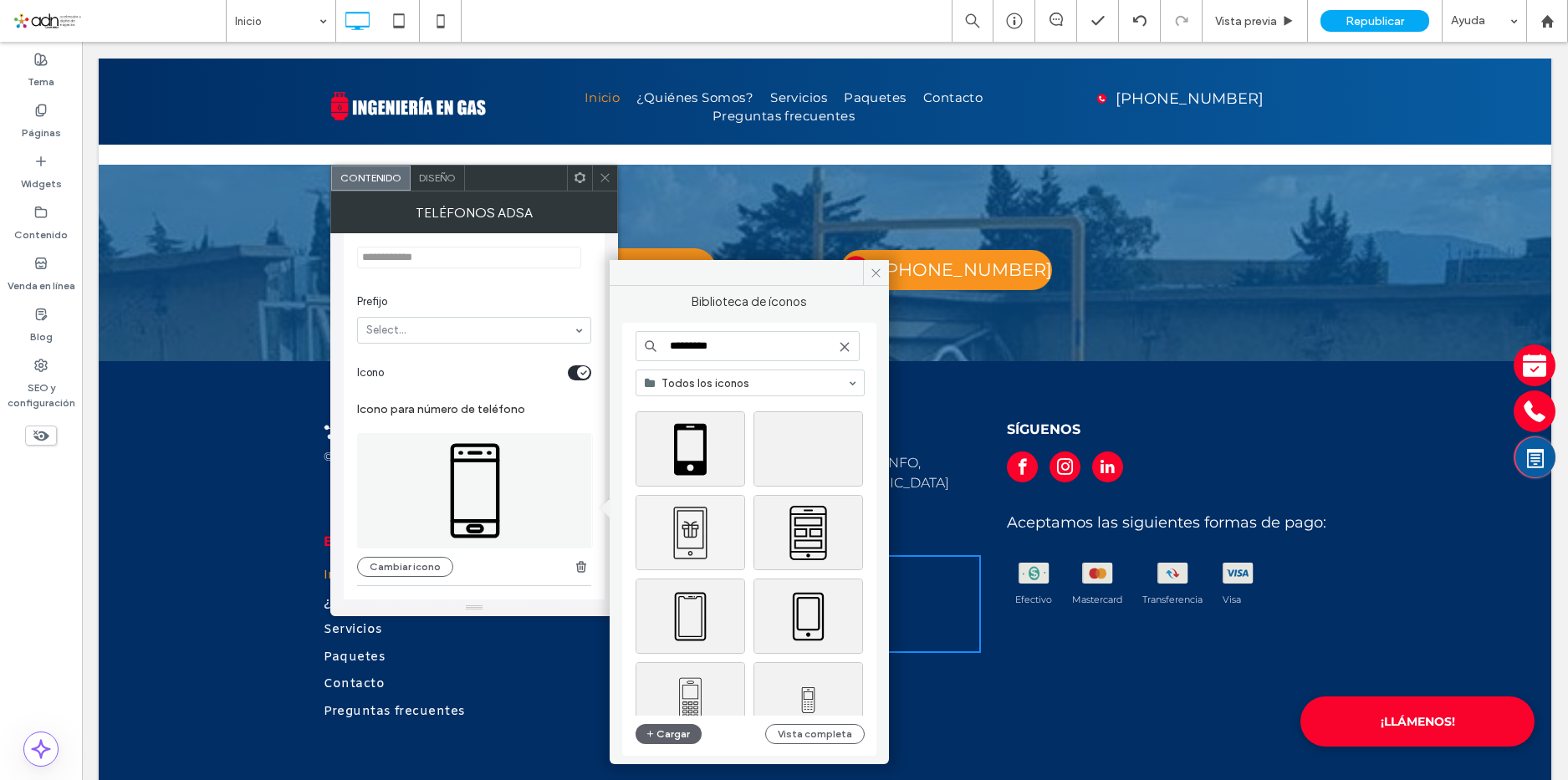
scroll to position [1085, 0]
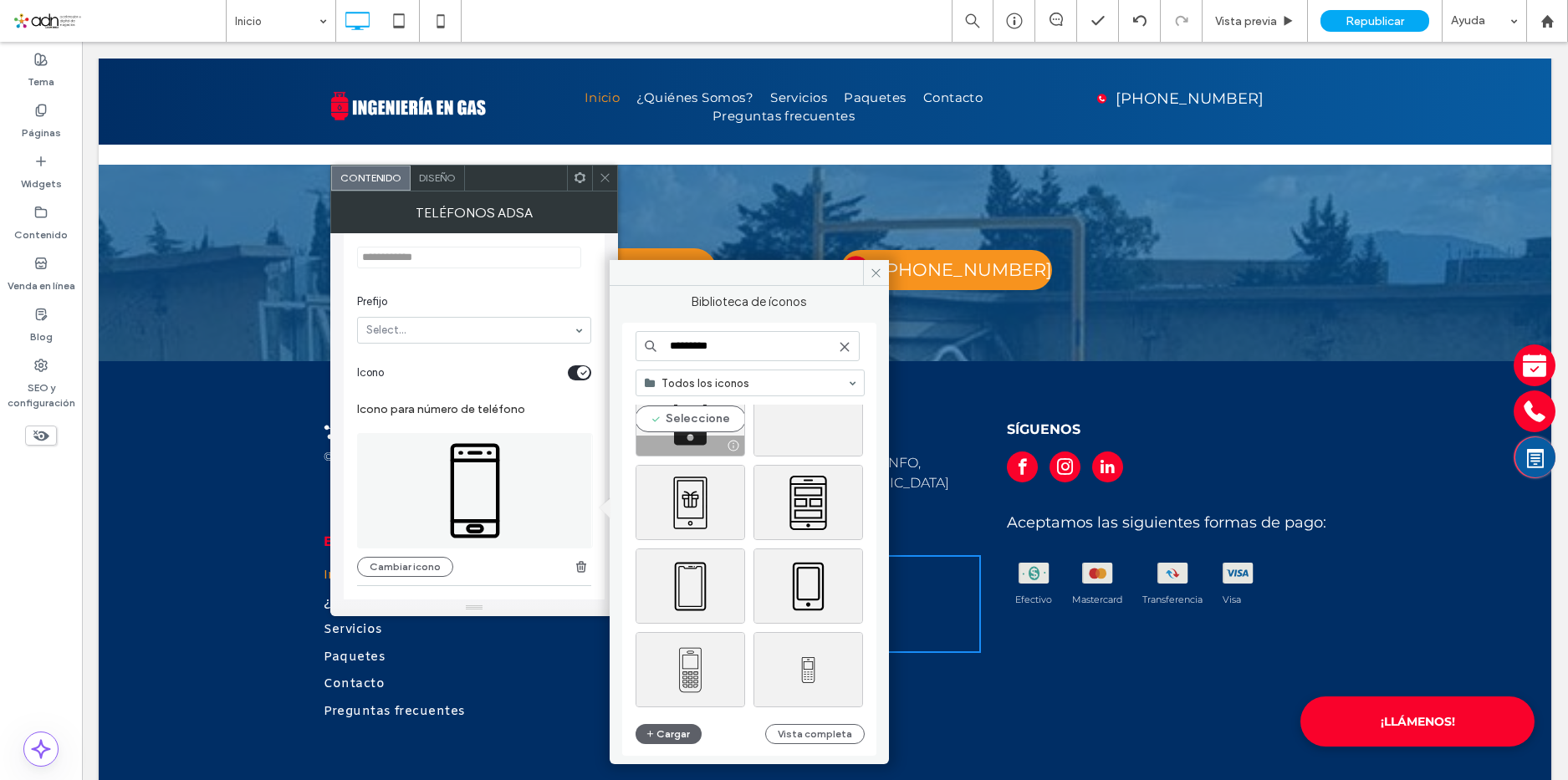
type input "*********"
click at [679, 432] on div "Seleccione" at bounding box center [690, 419] width 110 height 76
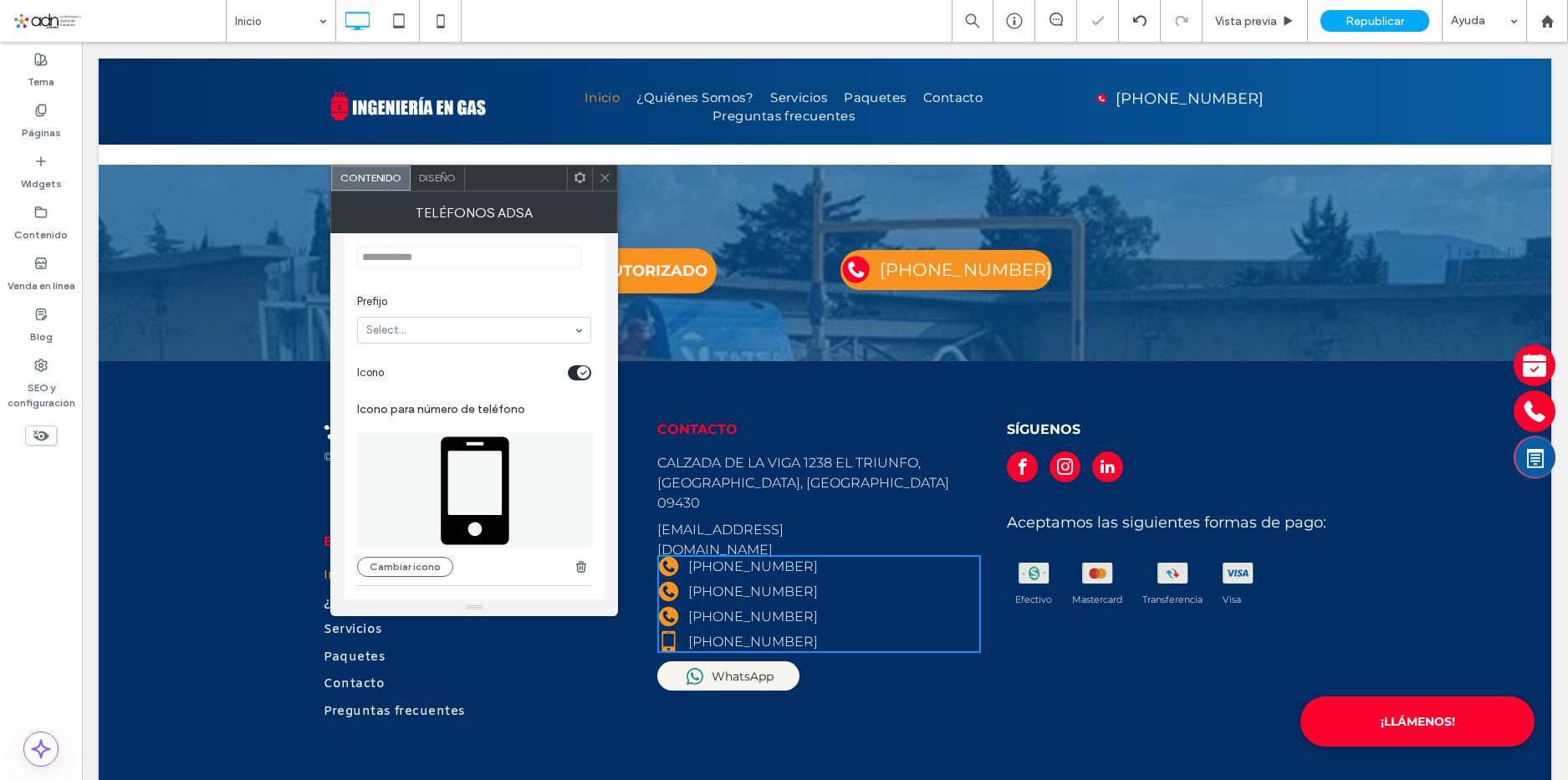
click at [610, 182] on icon at bounding box center [605, 177] width 13 height 13
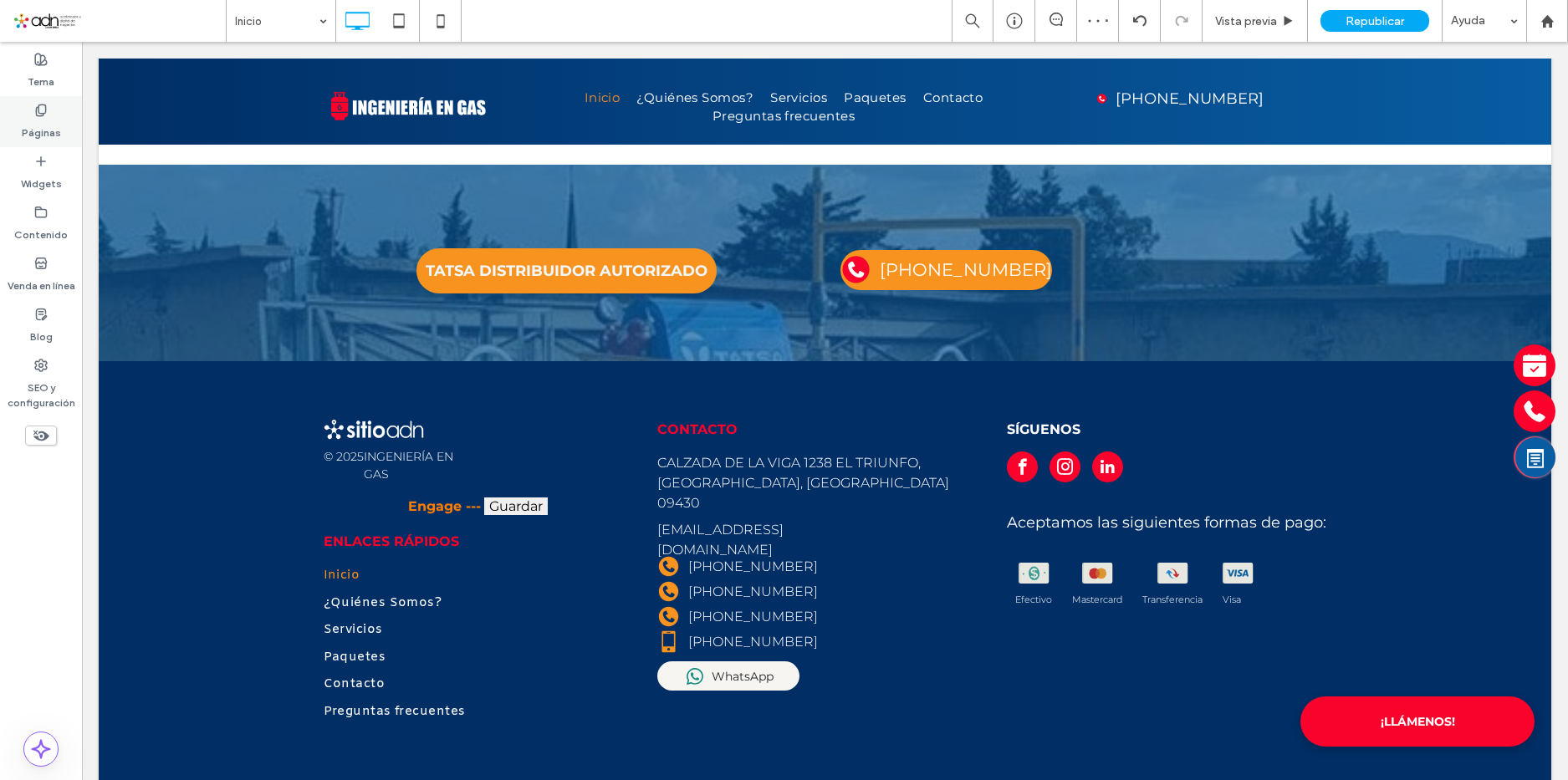
drag, startPoint x: 32, startPoint y: 126, endPoint x: 41, endPoint y: 163, distance: 38.1
click at [32, 126] on label "Páginas" at bounding box center [41, 129] width 40 height 23
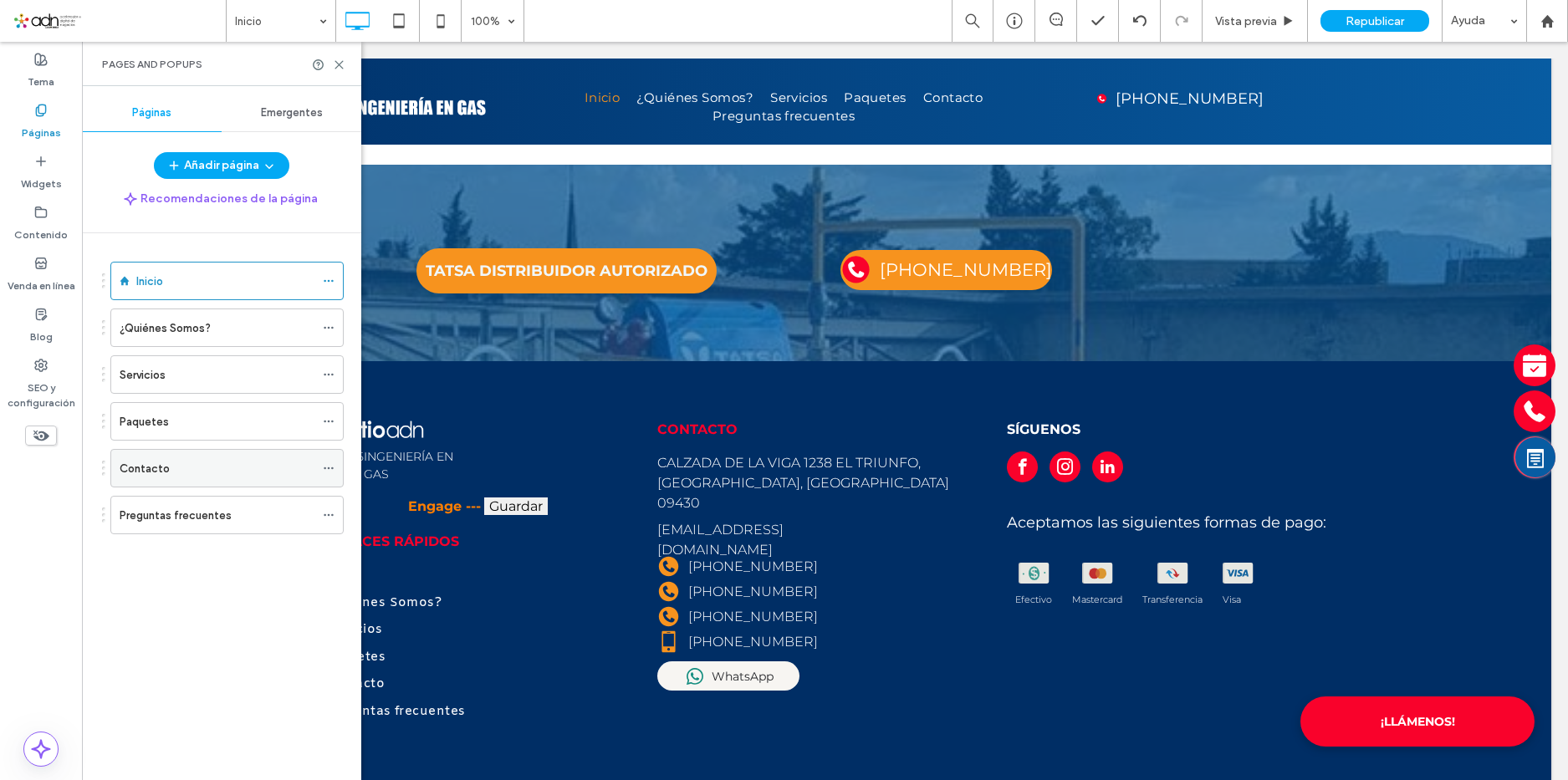
click at [183, 474] on div "Contacto" at bounding box center [217, 467] width 195 height 17
click at [335, 62] on icon at bounding box center [339, 65] width 13 height 13
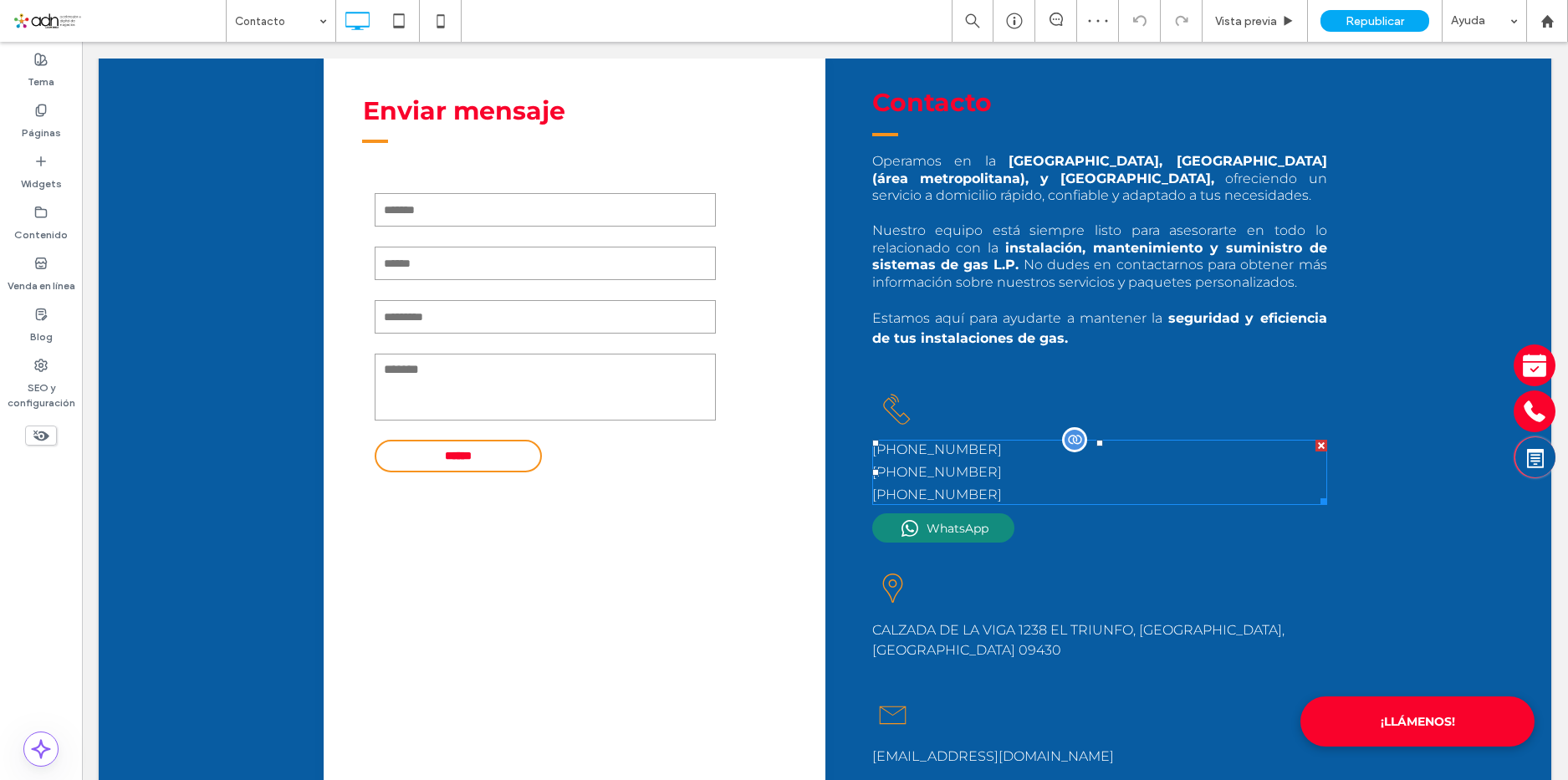
scroll to position [585, 0]
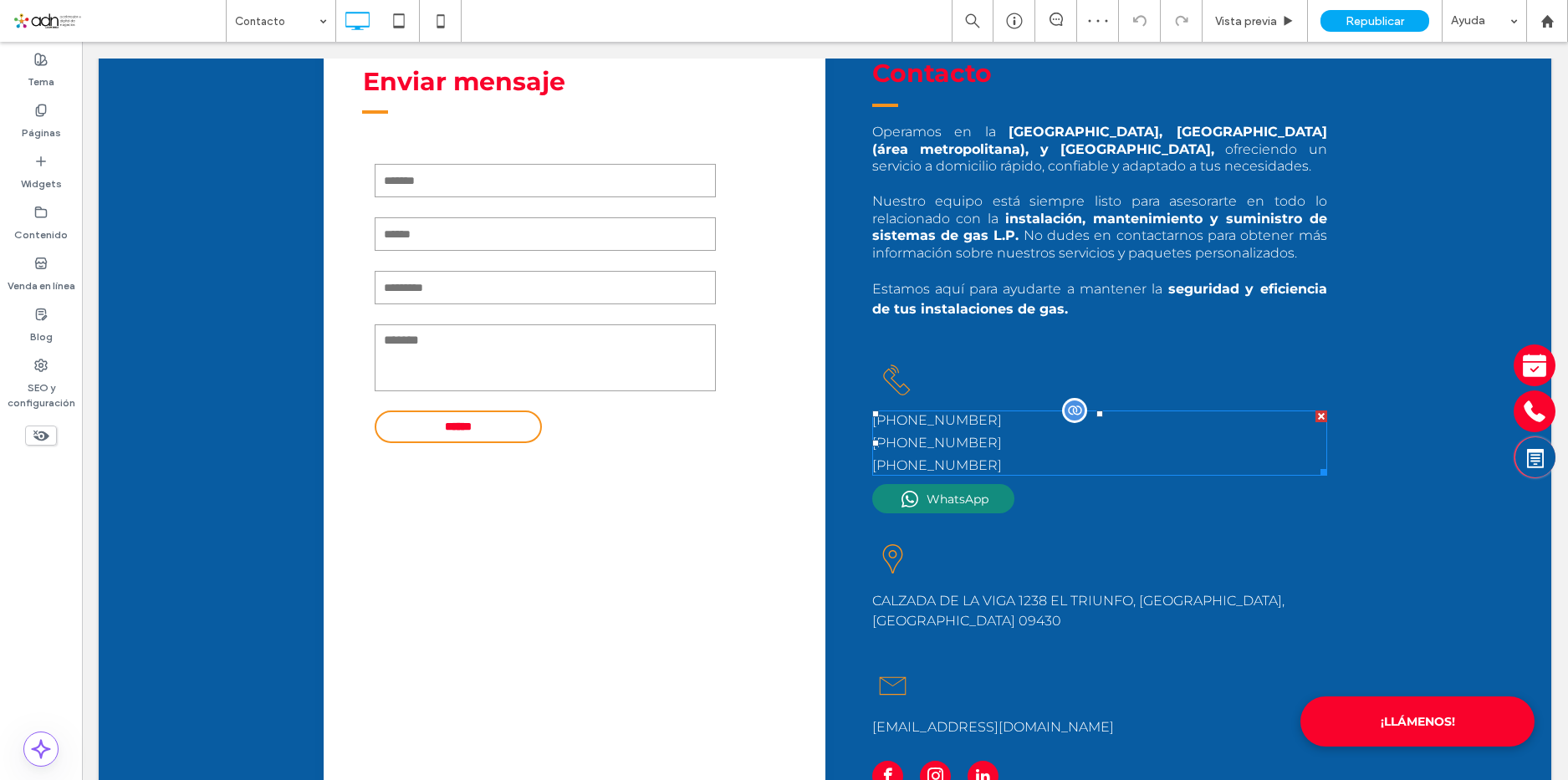
click at [958, 436] on span at bounding box center [1099, 443] width 455 height 65
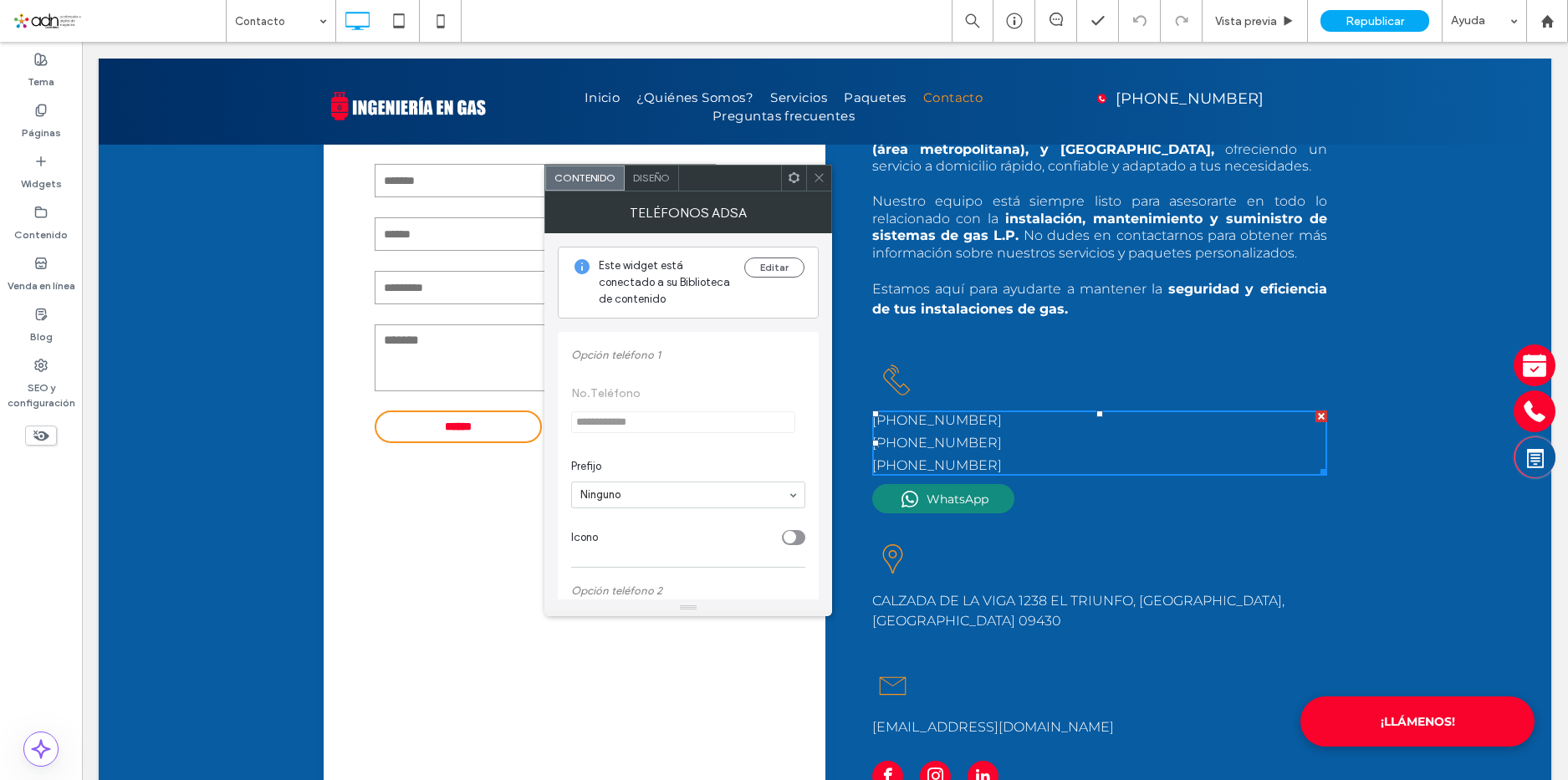
scroll to position [84, 0]
click at [819, 180] on icon at bounding box center [819, 177] width 13 height 13
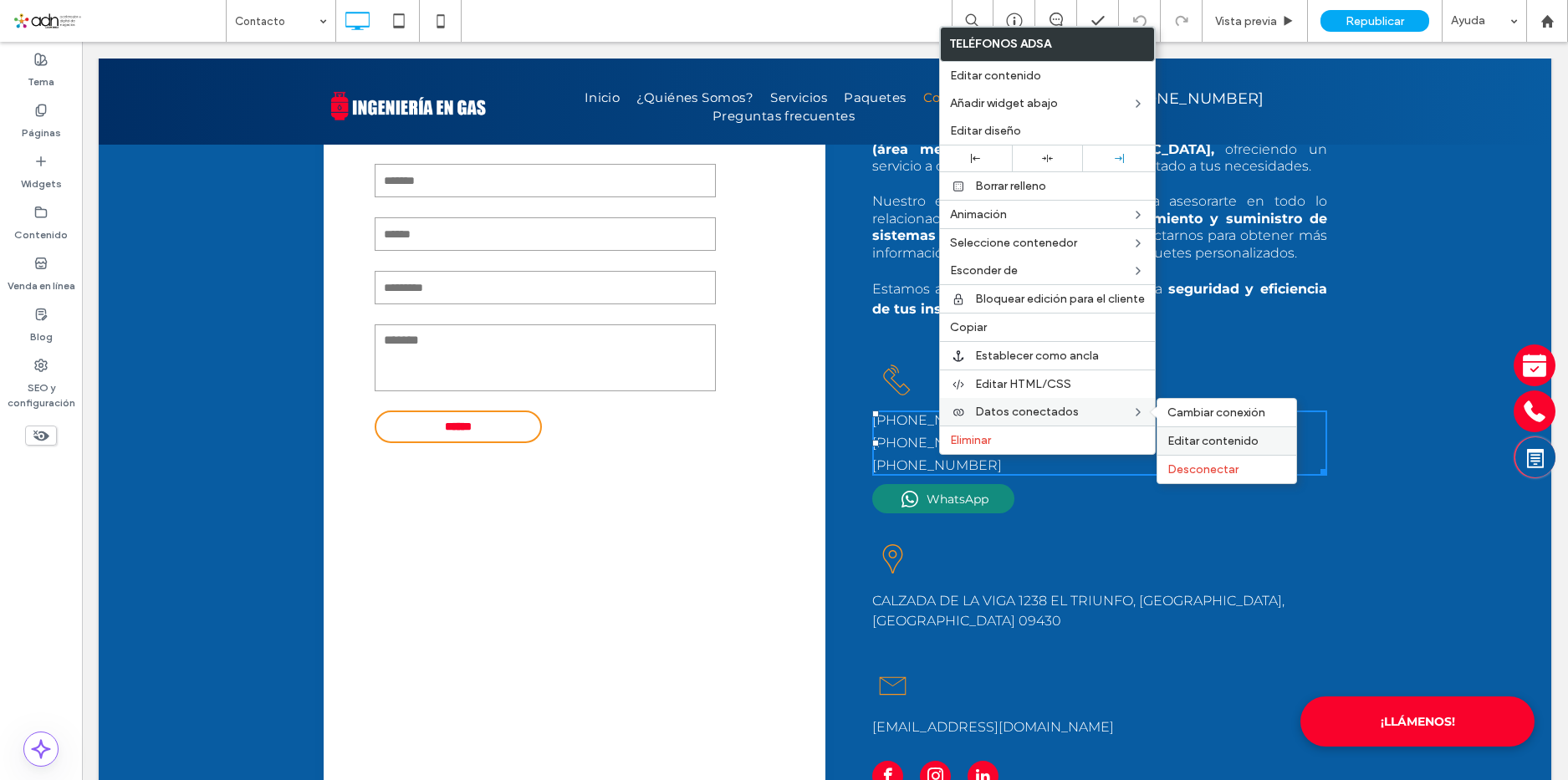
click at [1199, 438] on span "Editar contenido" at bounding box center [1212, 441] width 91 height 14
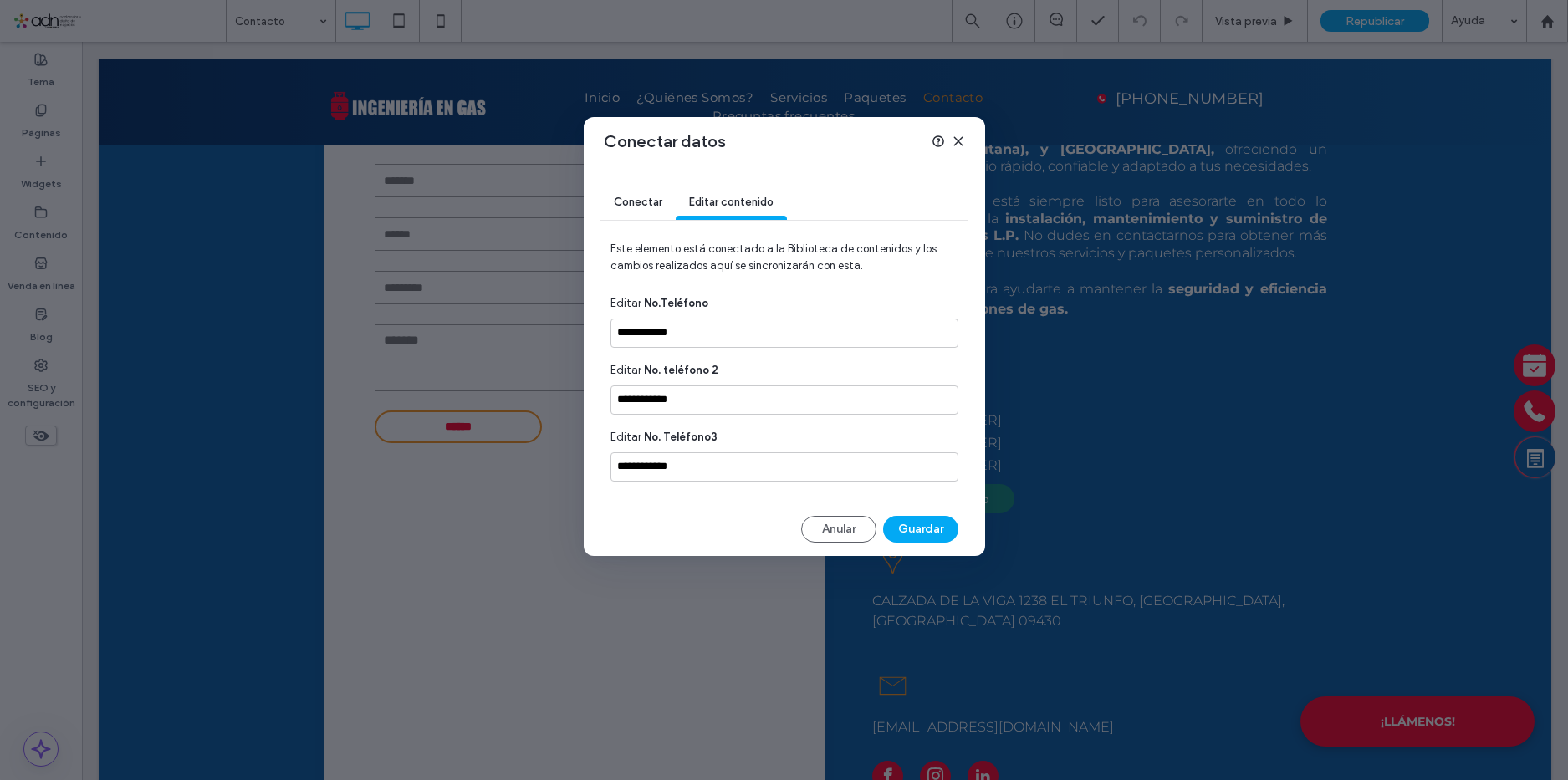
click at [647, 204] on span "Conectar" at bounding box center [638, 202] width 49 height 13
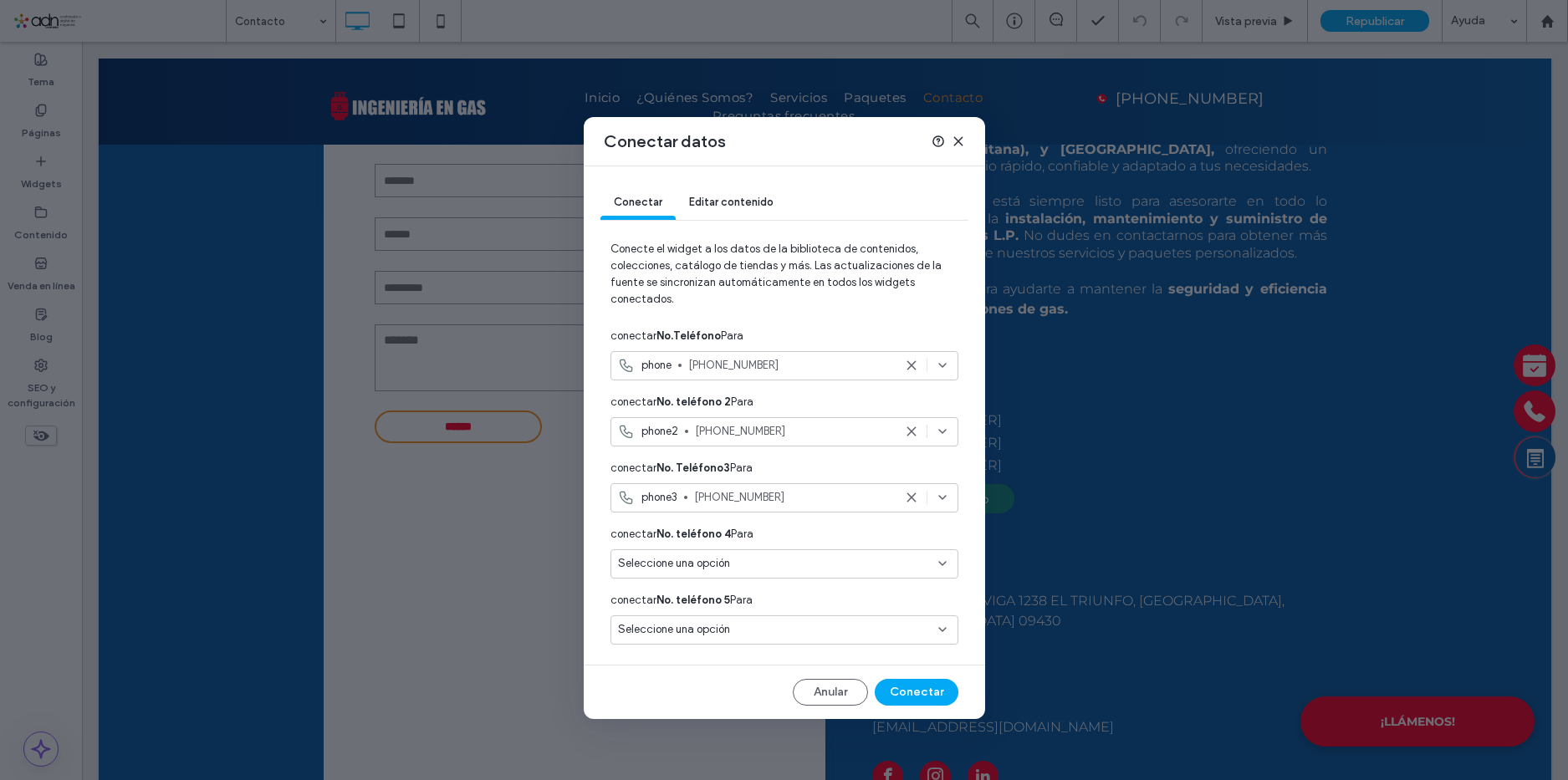
click at [759, 572] on div "Seleccione una opción" at bounding box center [774, 563] width 313 height 17
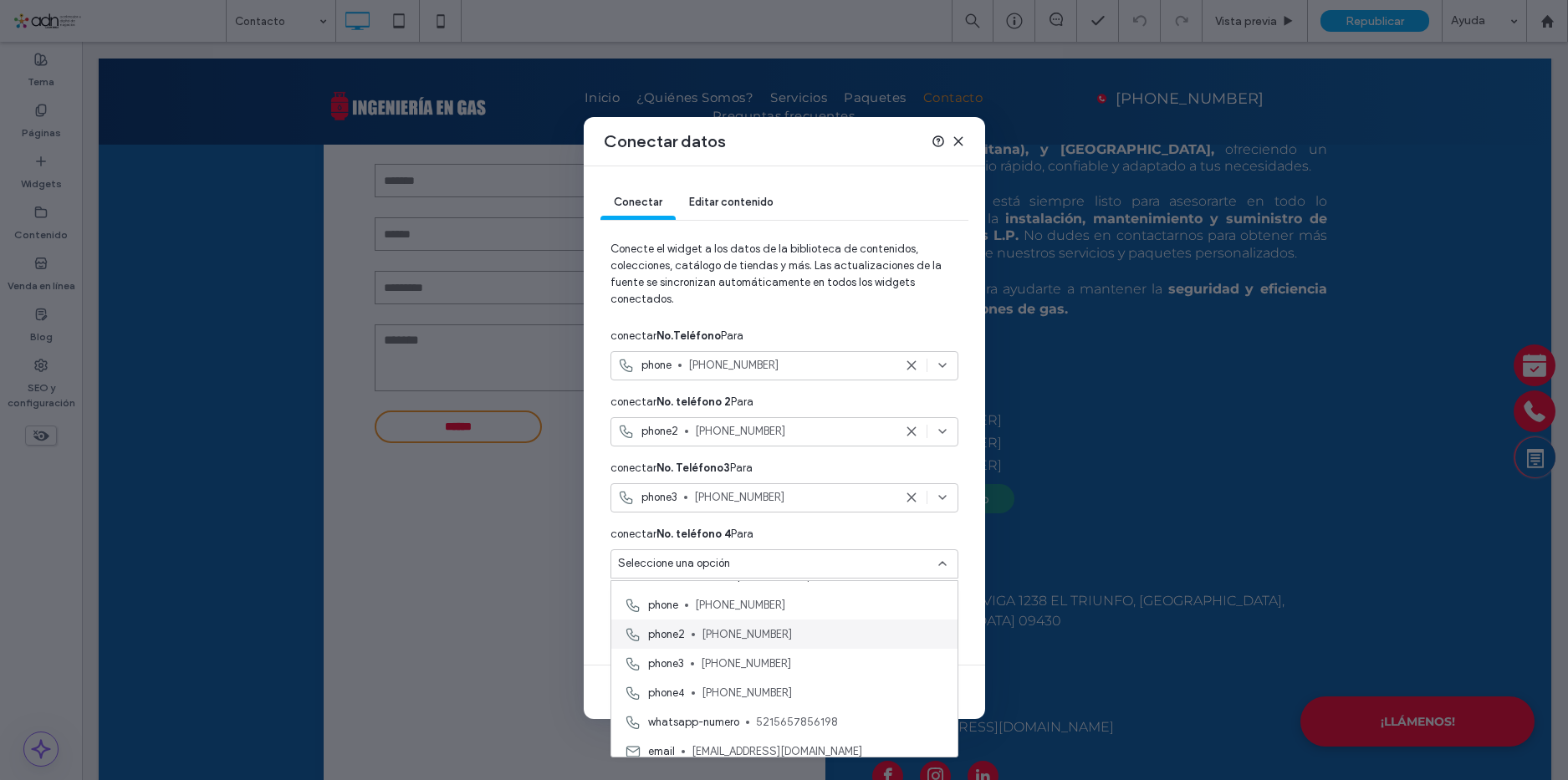
scroll to position [168, 0]
click at [718, 689] on span "56-5785-6198" at bounding box center [823, 692] width 242 height 17
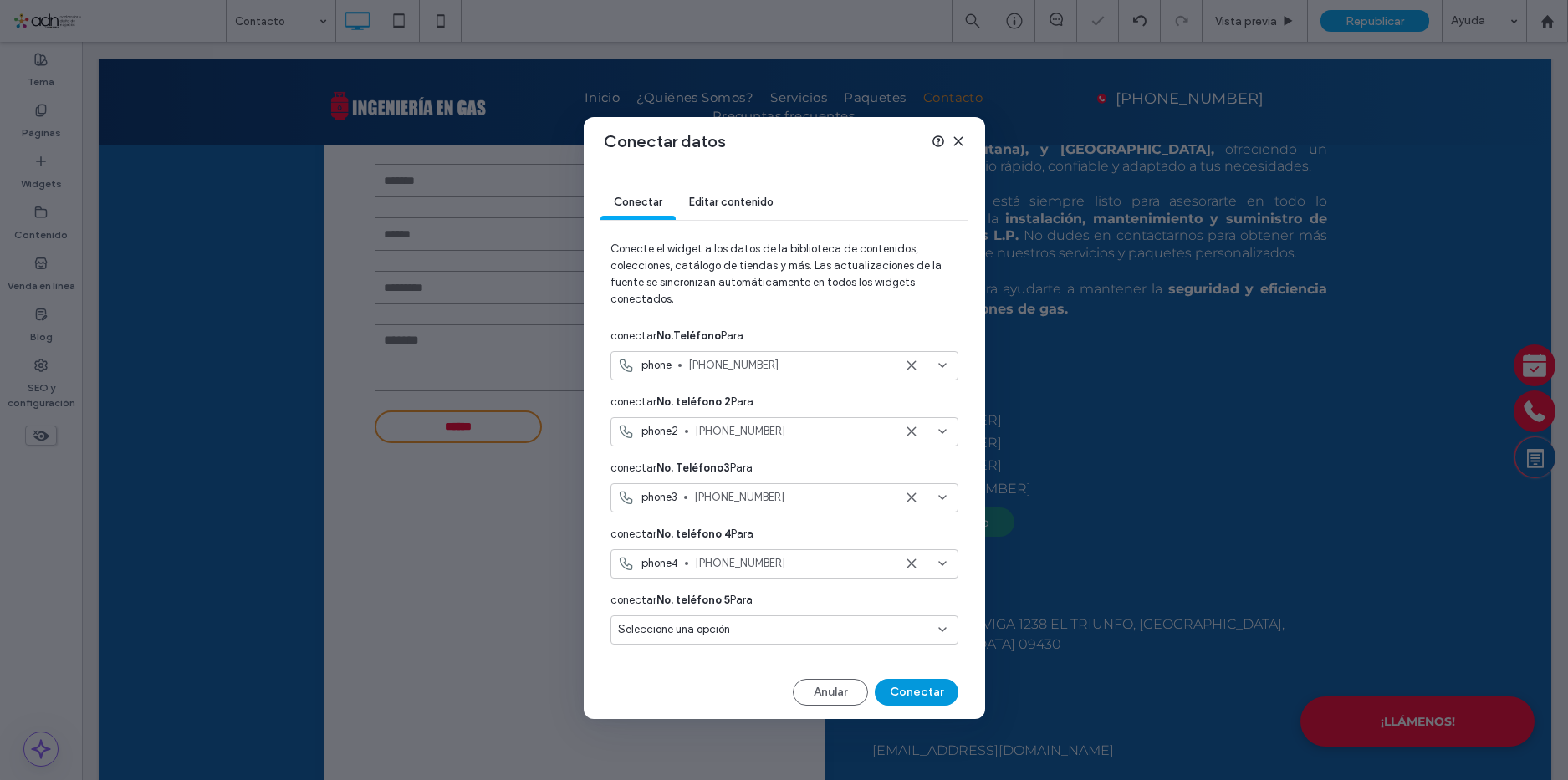
click at [906, 694] on button "Conectar" at bounding box center [916, 693] width 84 height 27
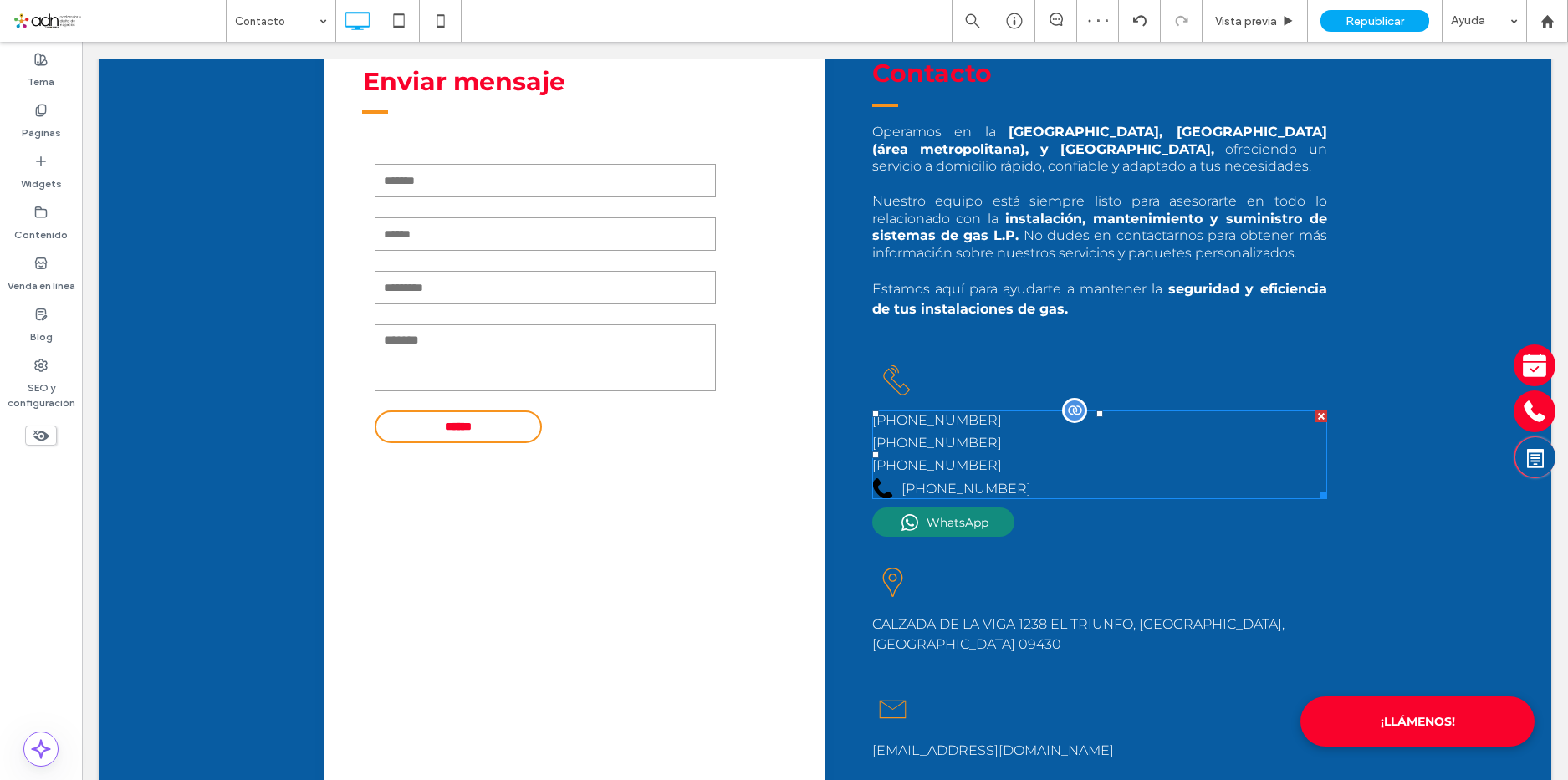
click at [981, 459] on span at bounding box center [1099, 455] width 455 height 88
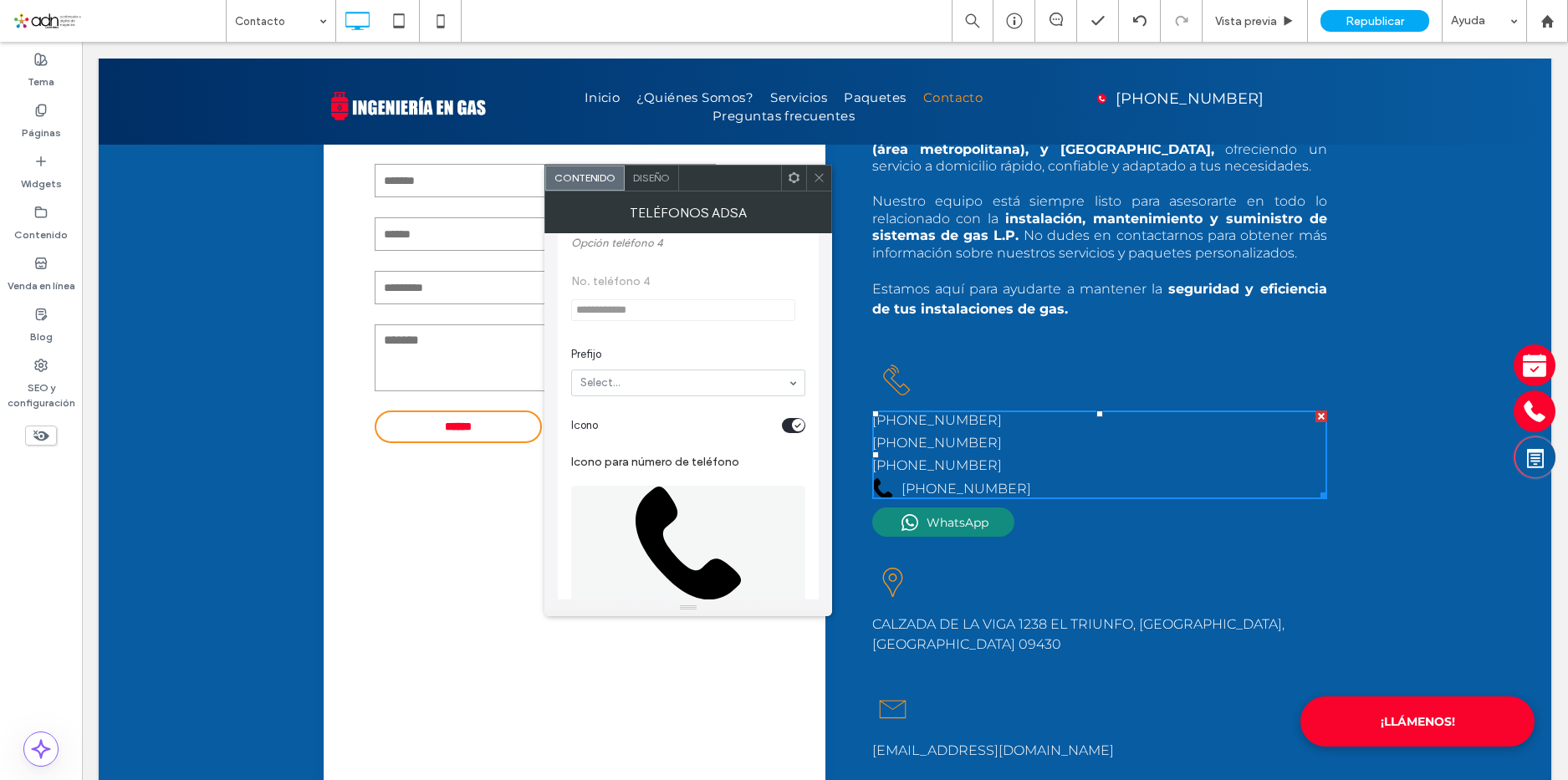
scroll to position [1003, 0]
click at [790, 430] on div "toggle" at bounding box center [794, 424] width 23 height 15
click at [819, 181] on icon at bounding box center [819, 177] width 13 height 13
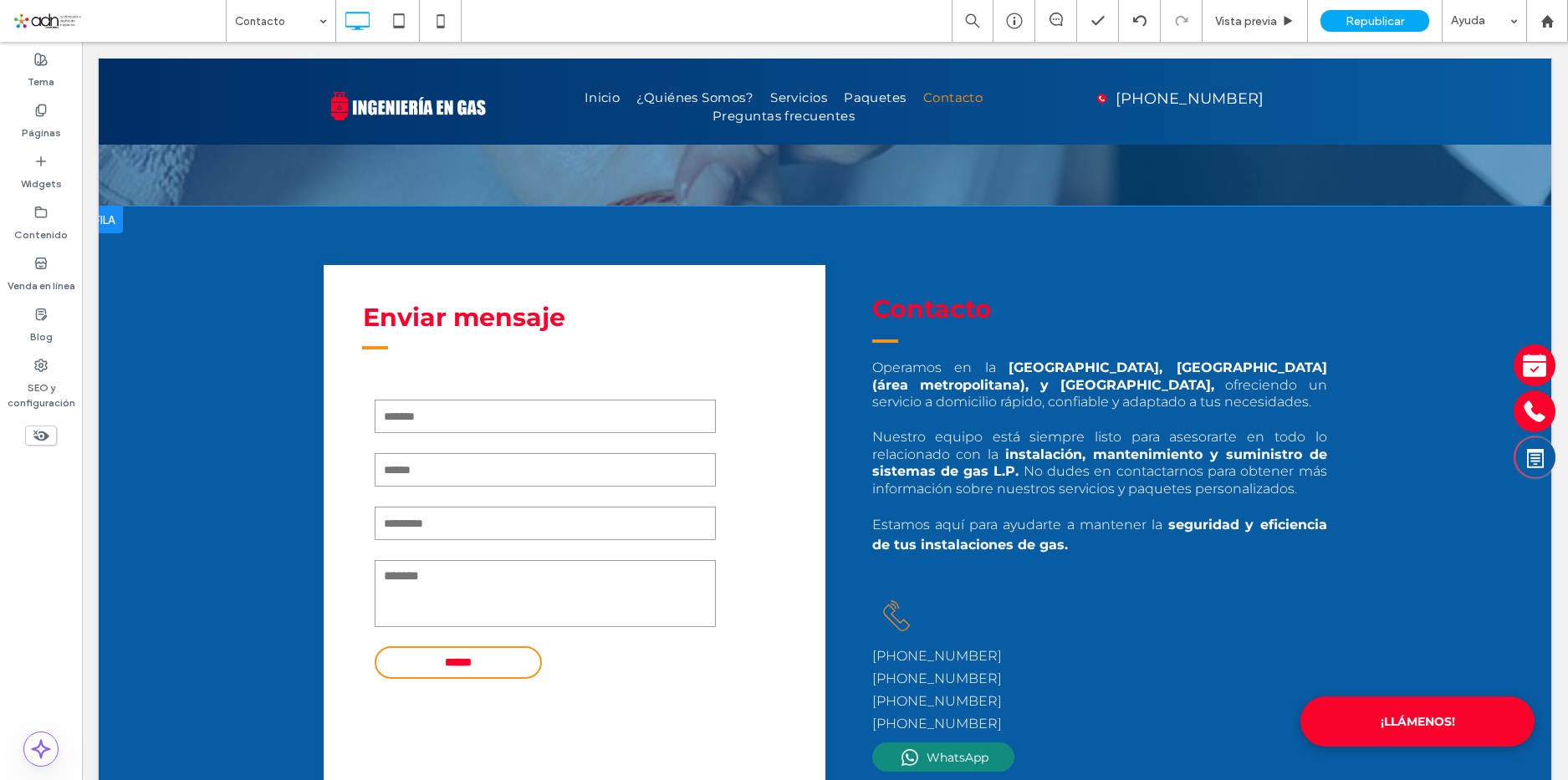
scroll to position [0, 0]
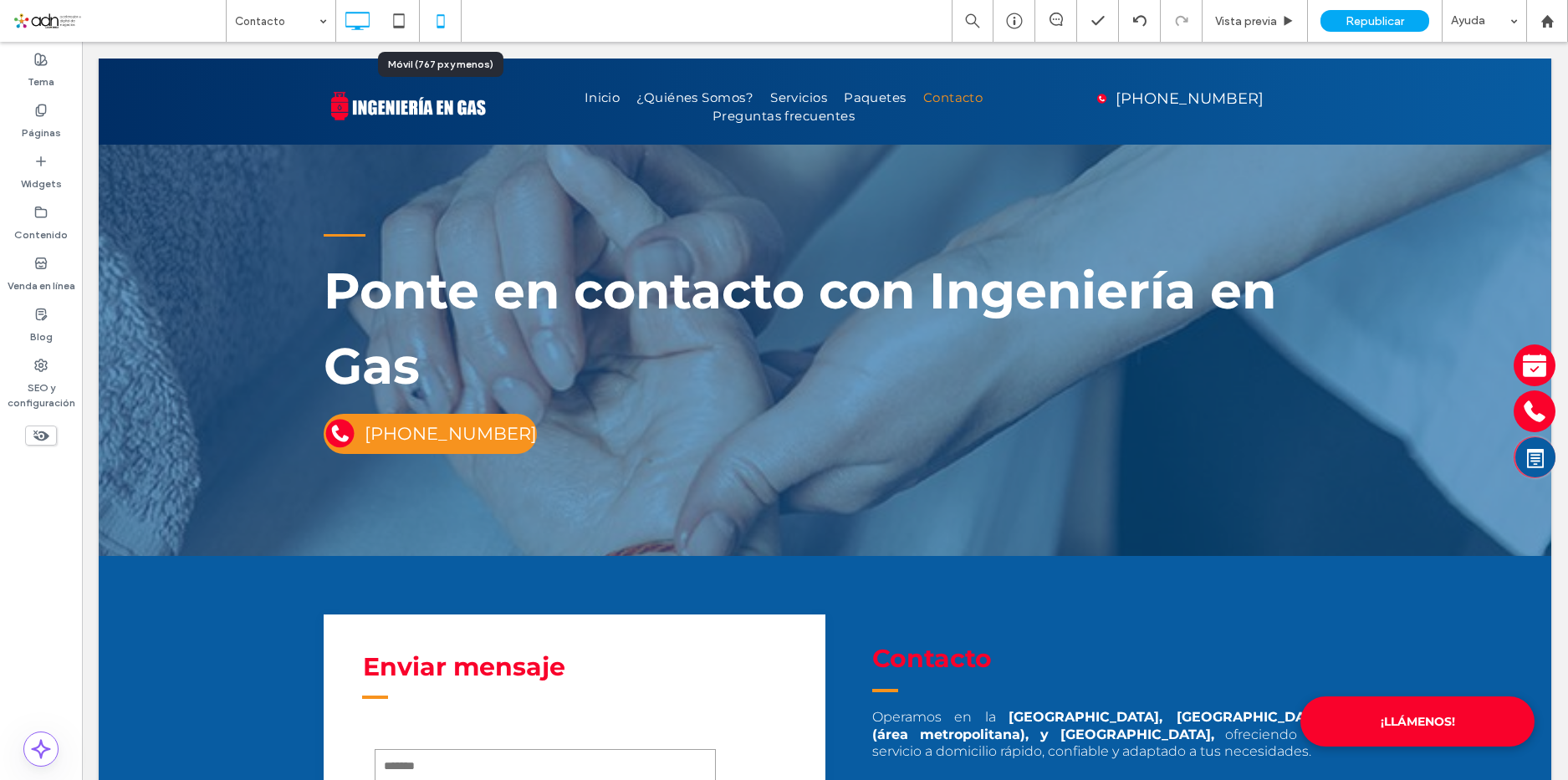
click at [442, 5] on icon at bounding box center [440, 21] width 33 height 33
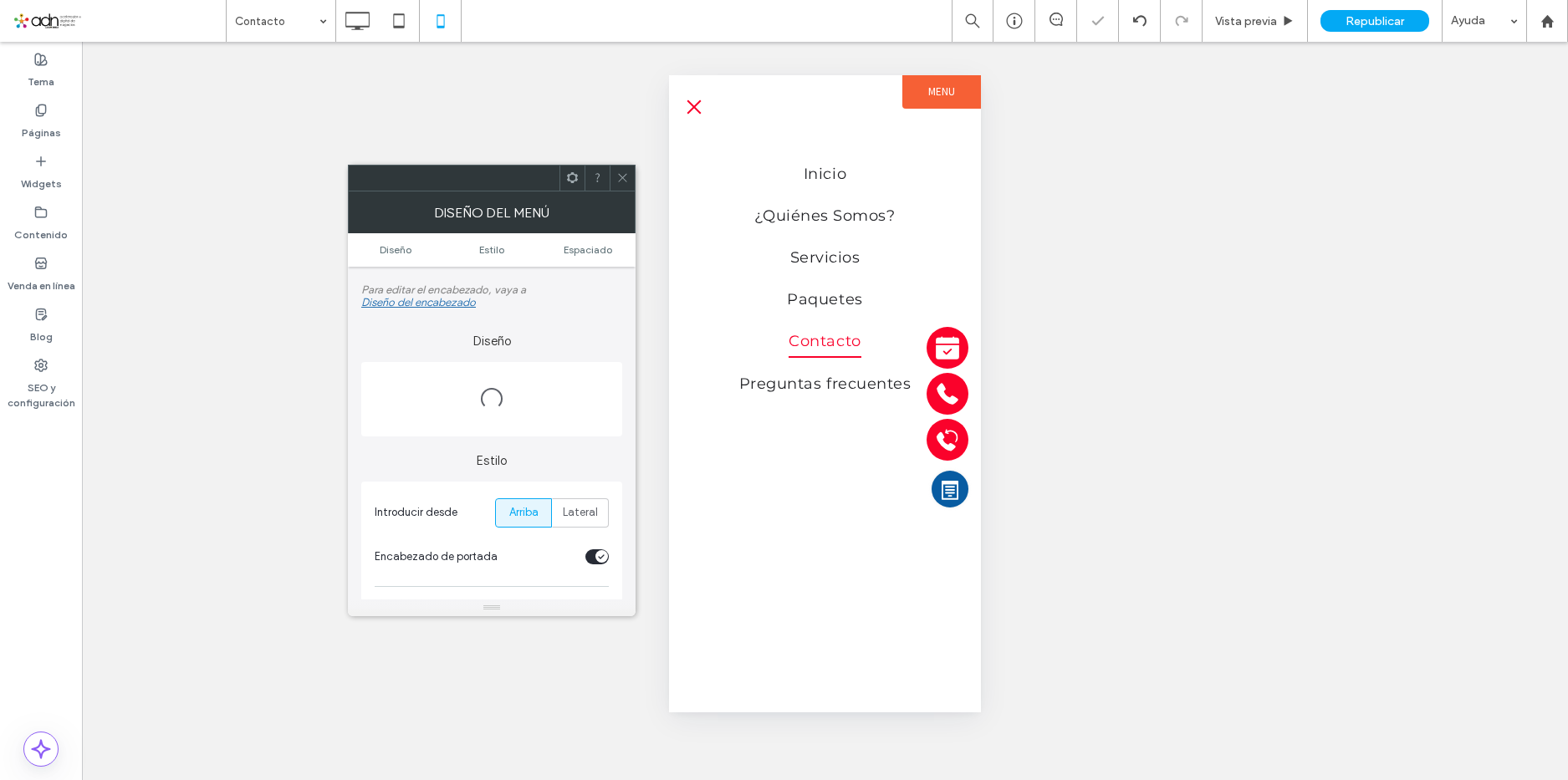
click at [696, 110] on span "menu" at bounding box center [695, 106] width 14 height 14
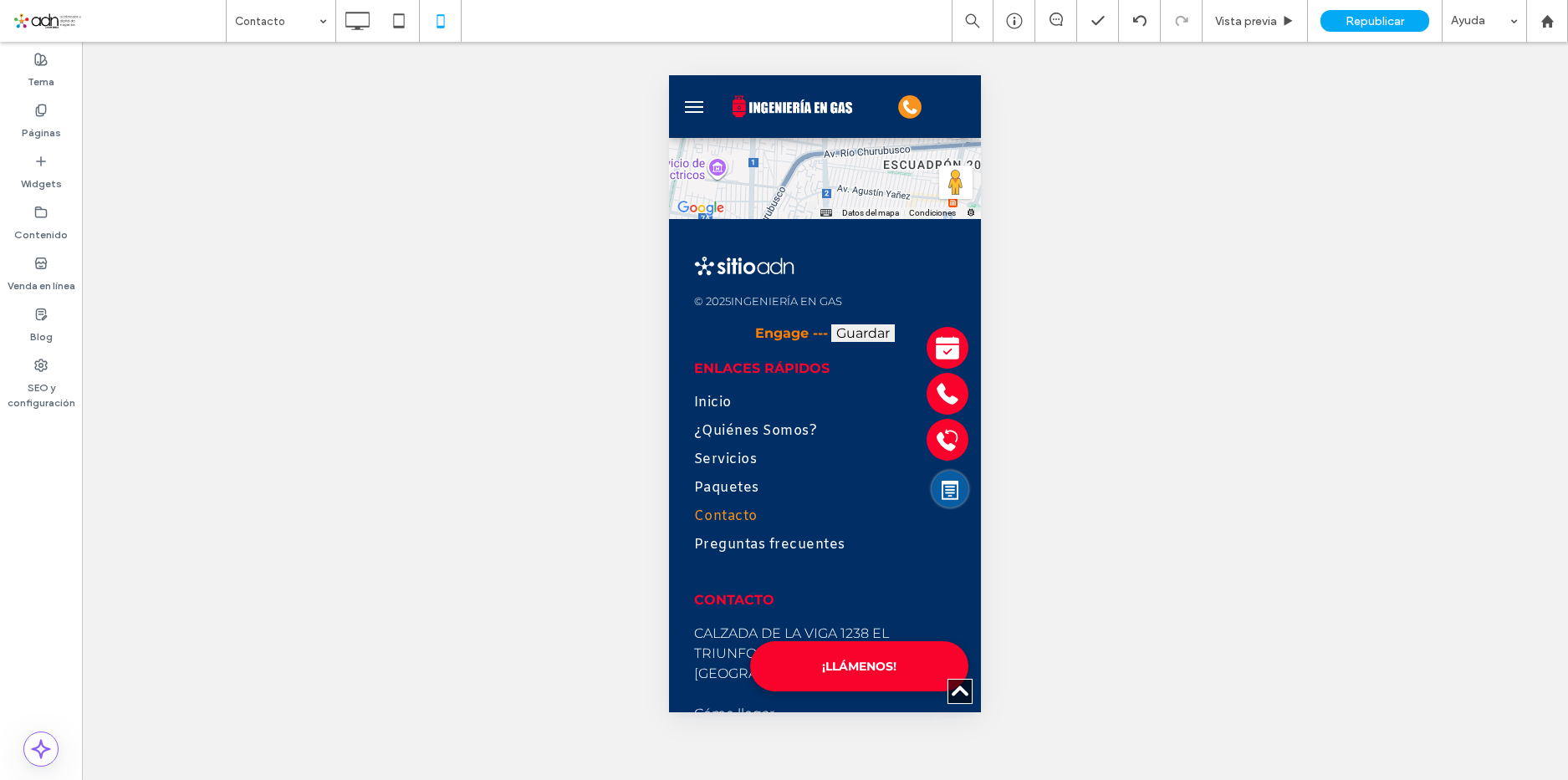
scroll to position [2997, 0]
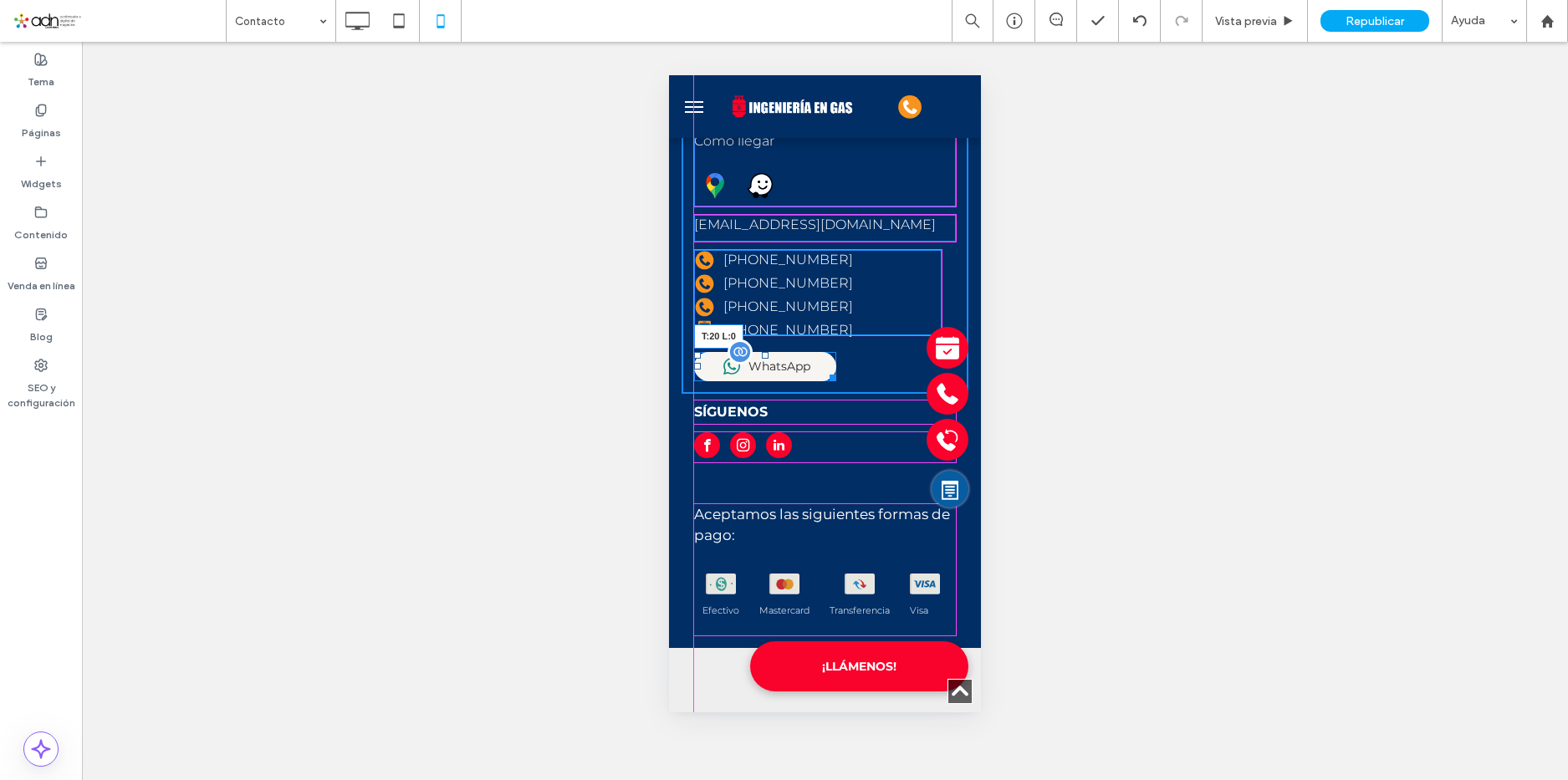
drag, startPoint x: 700, startPoint y: 331, endPoint x: 1756, endPoint y: 472, distance: 1065.4
click at [701, 352] on div "WhatsApp T:20 L:0" at bounding box center [765, 367] width 142 height 29
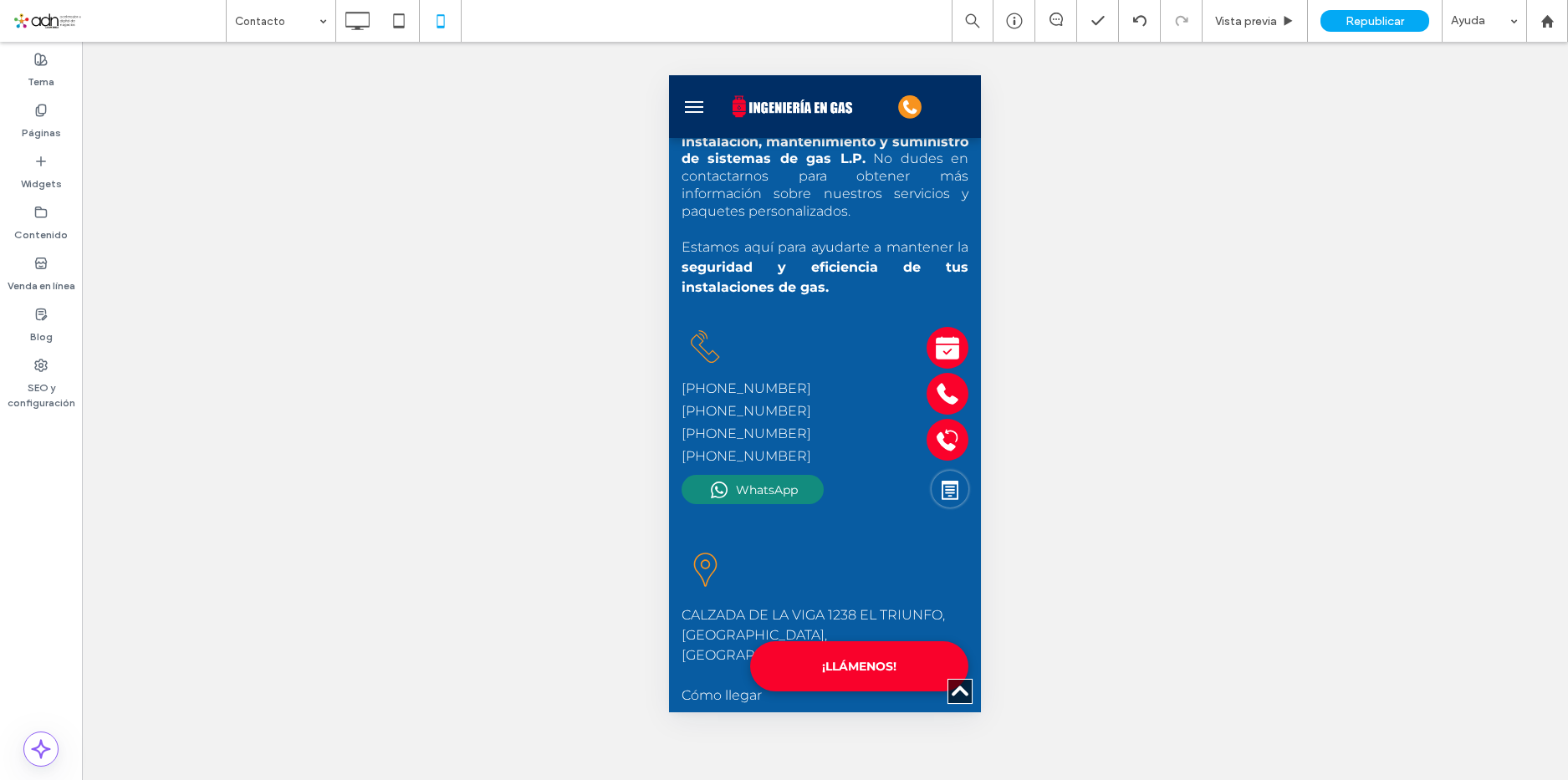
scroll to position [1083, 0]
click at [1349, 17] on span "Republicar" at bounding box center [1374, 22] width 59 height 14
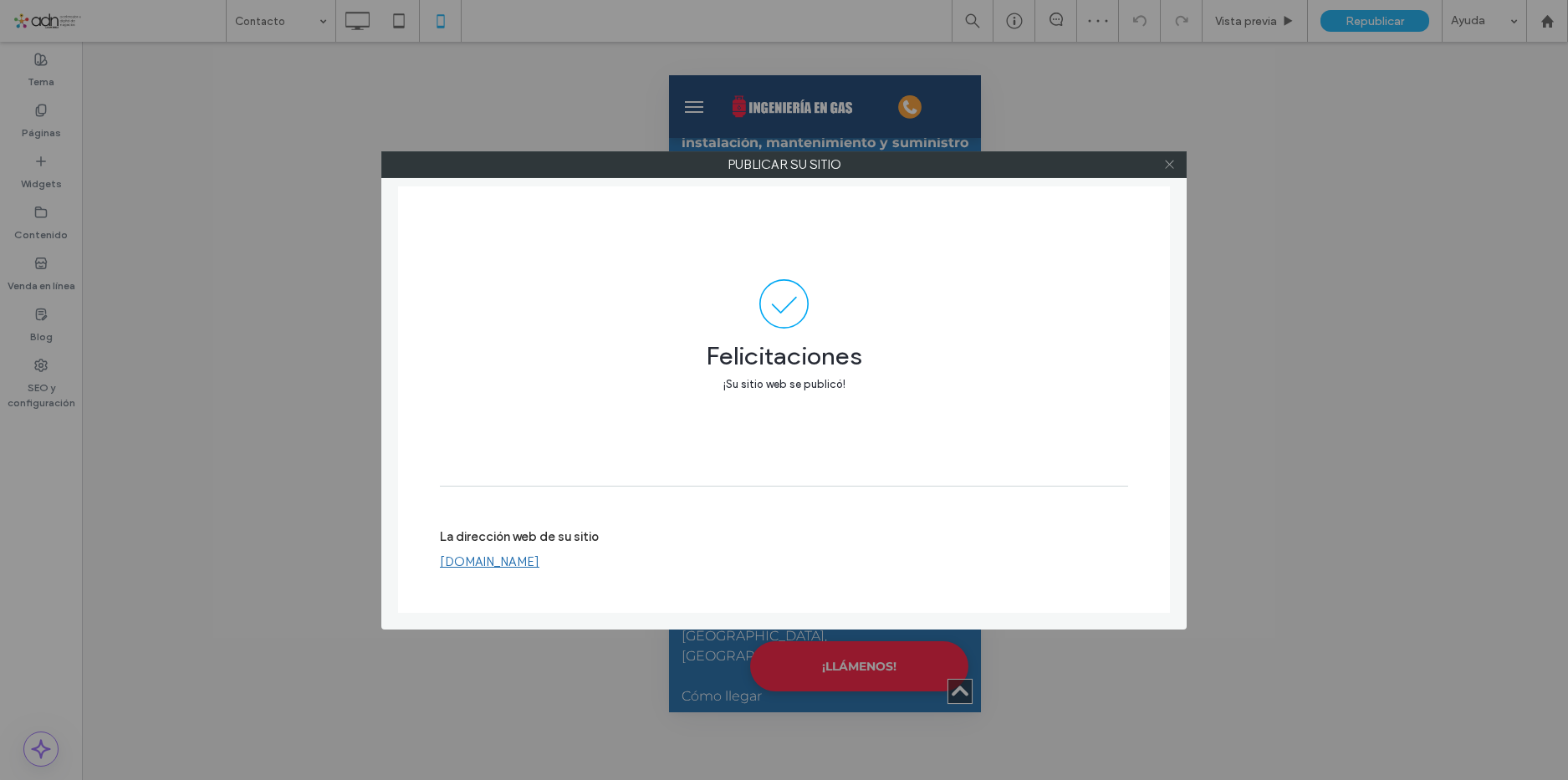
click at [1172, 159] on icon at bounding box center [1170, 164] width 13 height 13
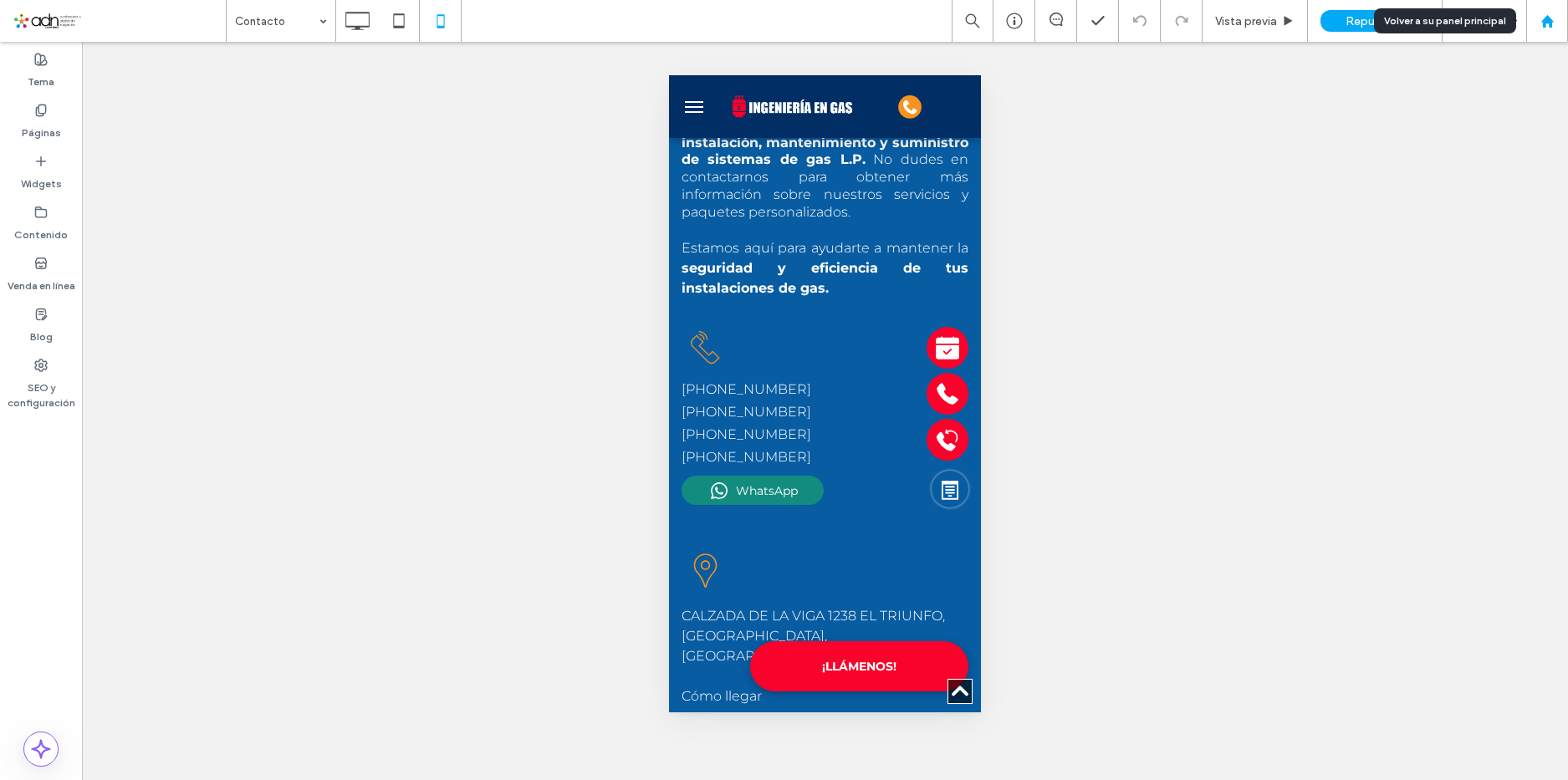
click at [1547, 26] on icon at bounding box center [1547, 22] width 14 height 14
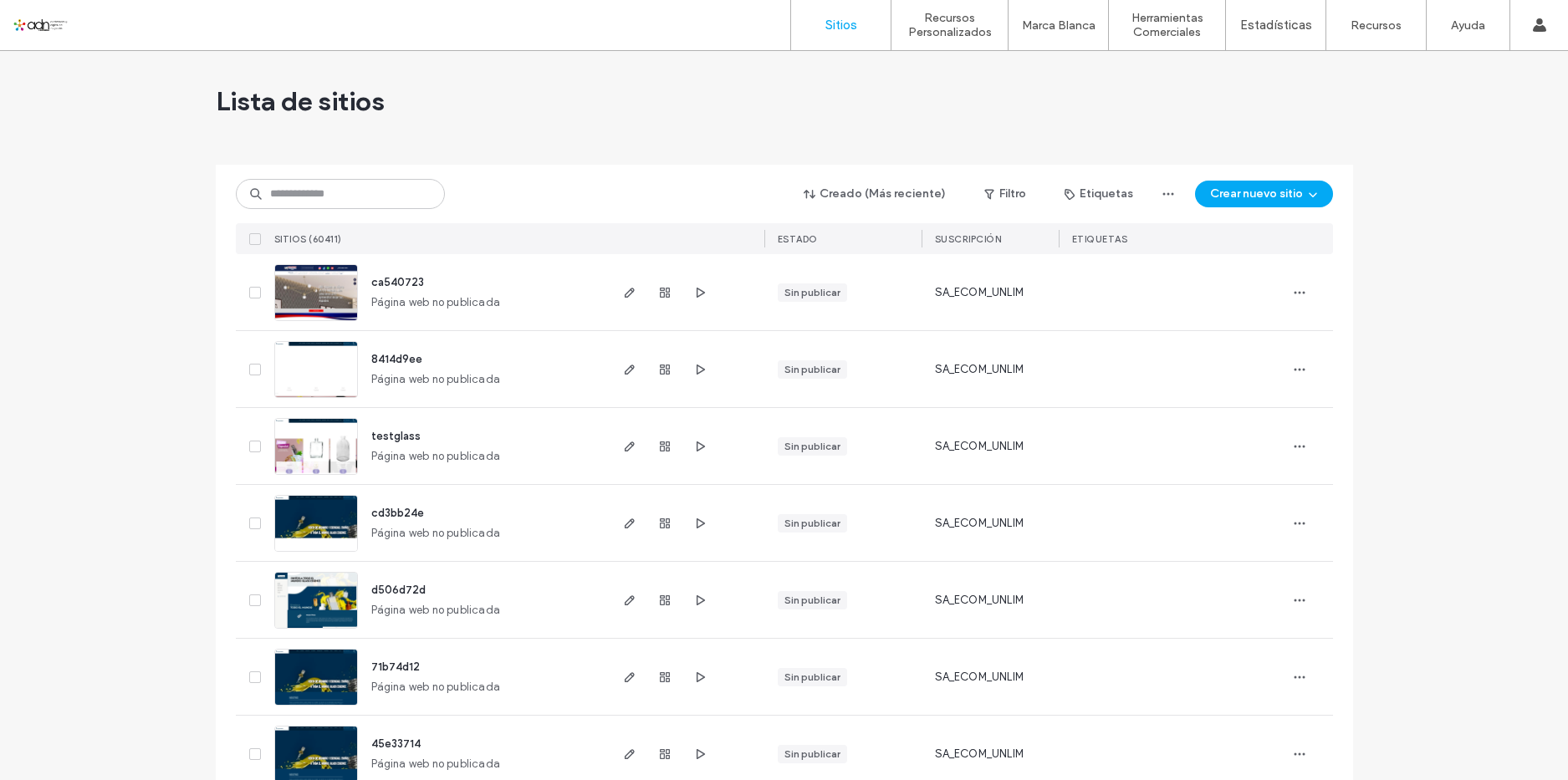
click at [520, 372] on div "8414d9ee Página web no publicada" at bounding box center [482, 368] width 249 height 76
